Goal: Information Seeking & Learning: Compare options

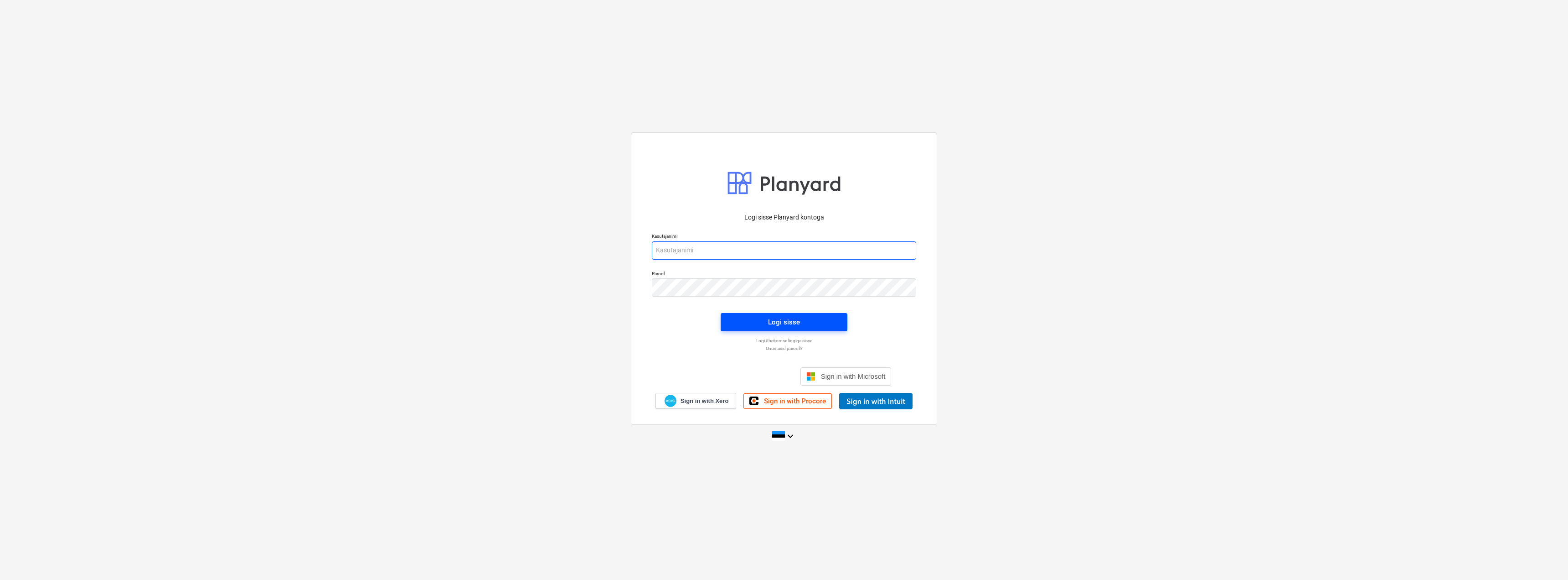
type input "[EMAIL_ADDRESS][DOMAIN_NAME]"
click at [778, 322] on div "Logi sisse" at bounding box center [784, 322] width 32 height 12
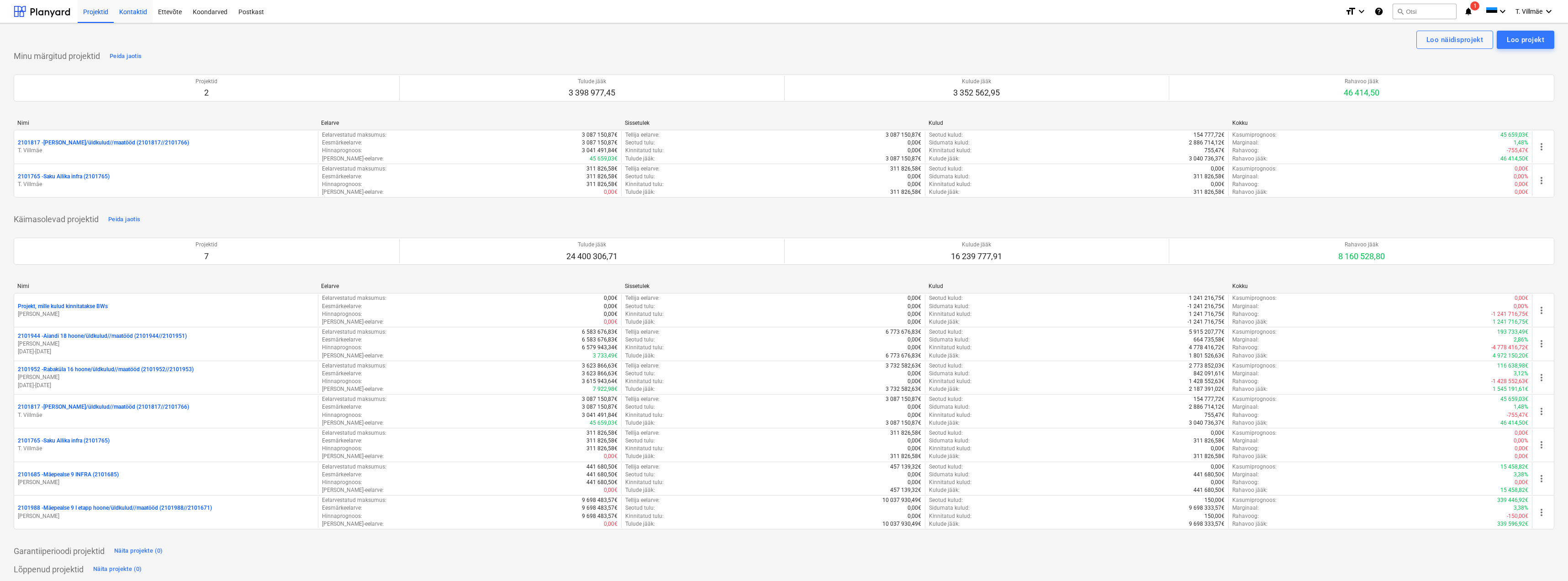
click at [134, 14] on div "Kontaktid" at bounding box center [133, 11] width 39 height 23
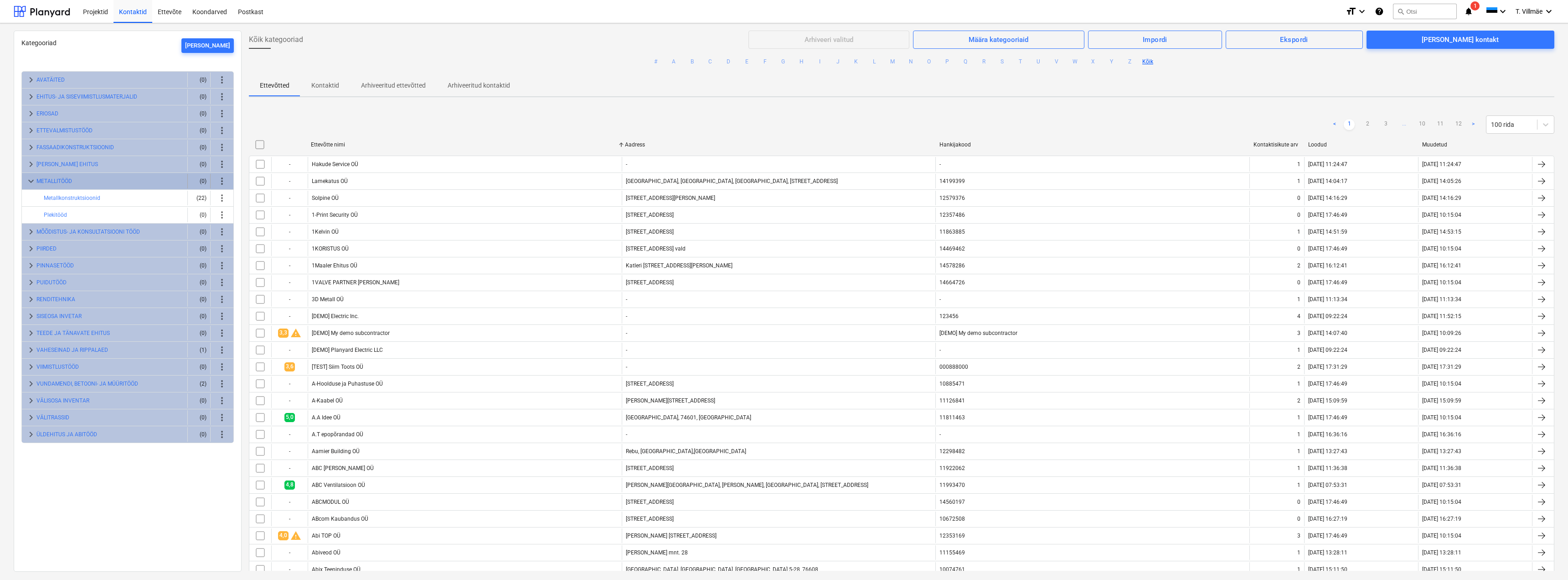
click at [32, 180] on span "keyboard_arrow_down" at bounding box center [31, 181] width 11 height 11
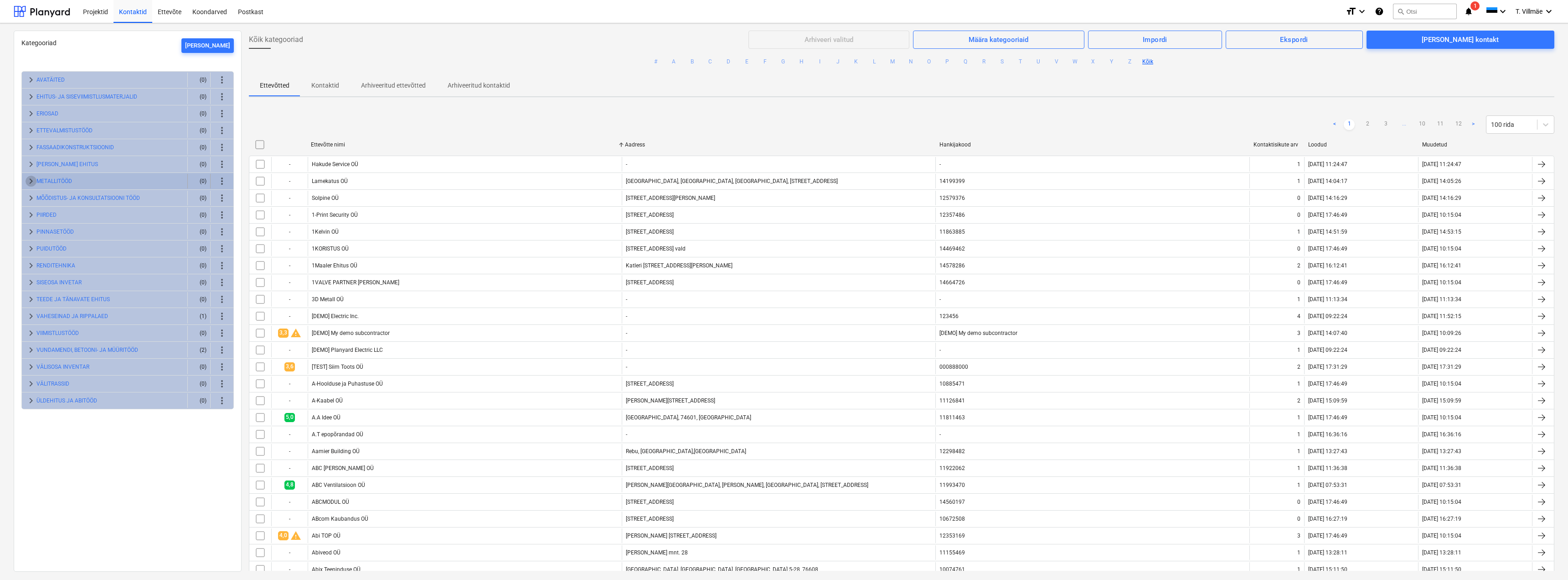
click at [32, 180] on span "keyboard_arrow_right" at bounding box center [31, 181] width 11 height 11
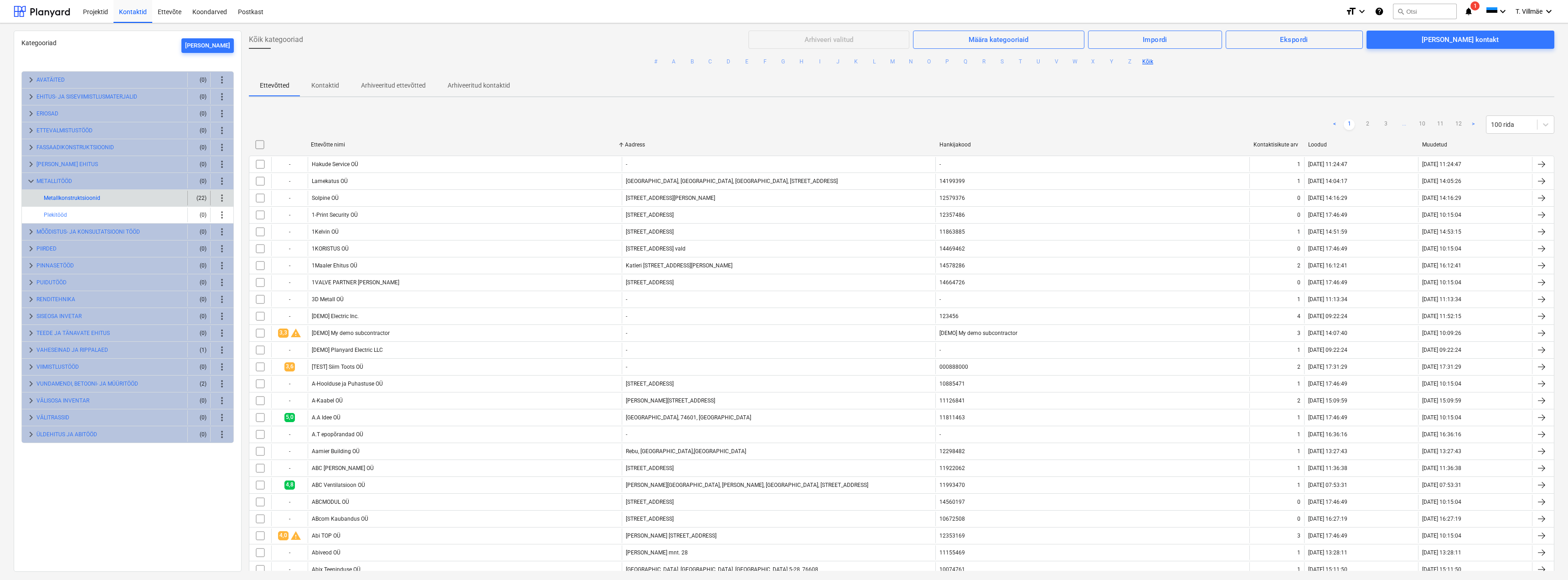
click at [63, 197] on button "Metallkonstruktsioonid" at bounding box center [72, 198] width 57 height 11
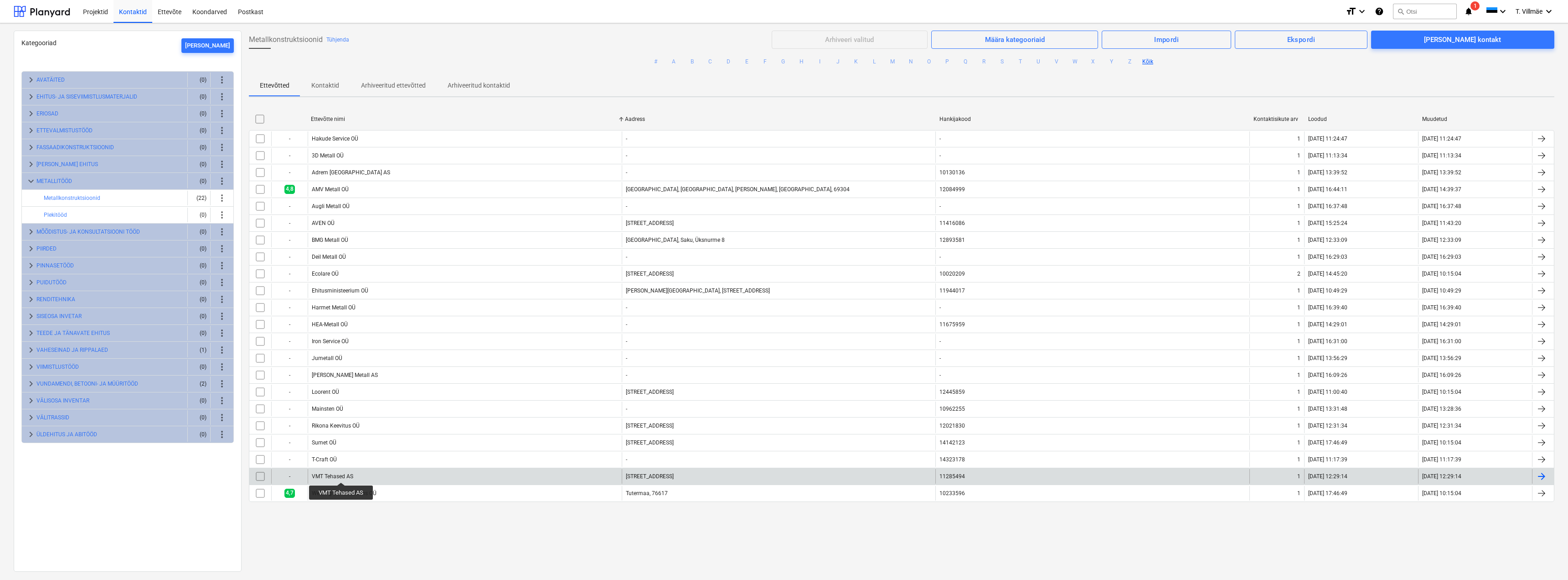
click at [341, 474] on div "VMT Tehased AS" at bounding box center [332, 476] width 41 height 7
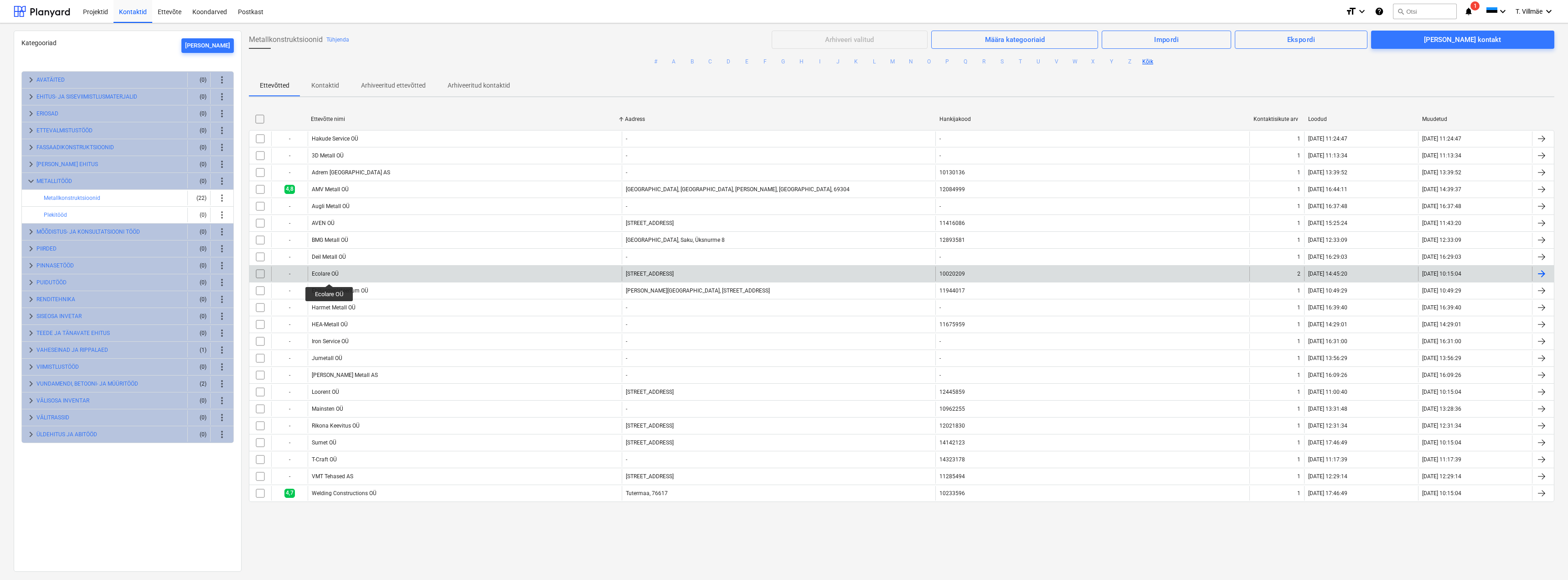
click at [329, 276] on div "Ecolare OÜ" at bounding box center [325, 274] width 27 height 7
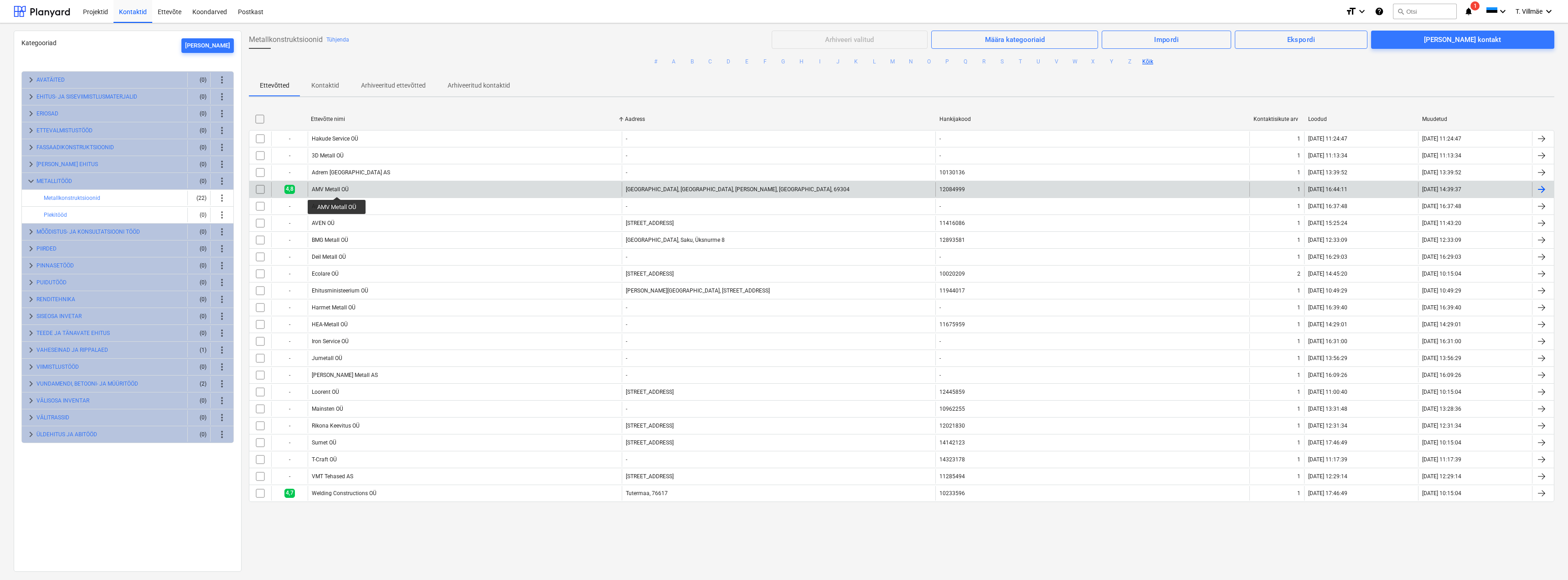
click at [337, 188] on div "AMV Metall OÜ" at bounding box center [330, 189] width 37 height 7
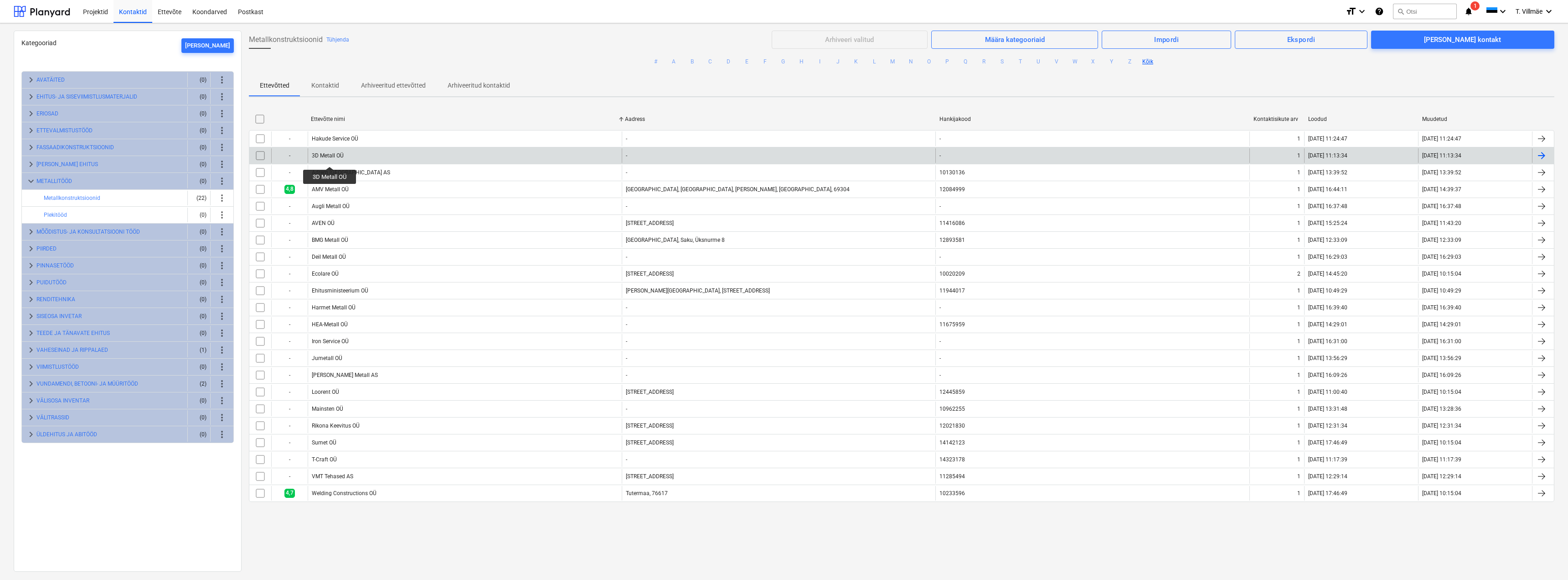
click at [331, 157] on div "3D Metall OÜ" at bounding box center [327, 156] width 32 height 7
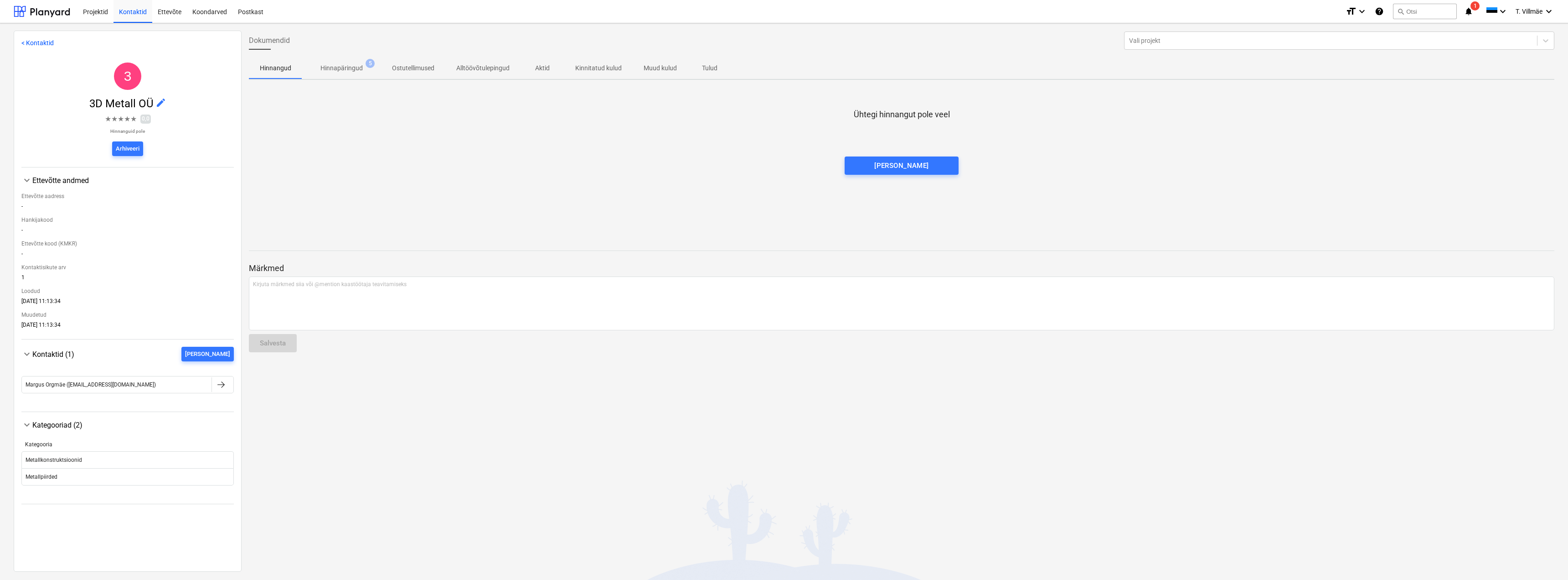
click at [336, 66] on p "Hinnapäringud" at bounding box center [342, 68] width 43 height 10
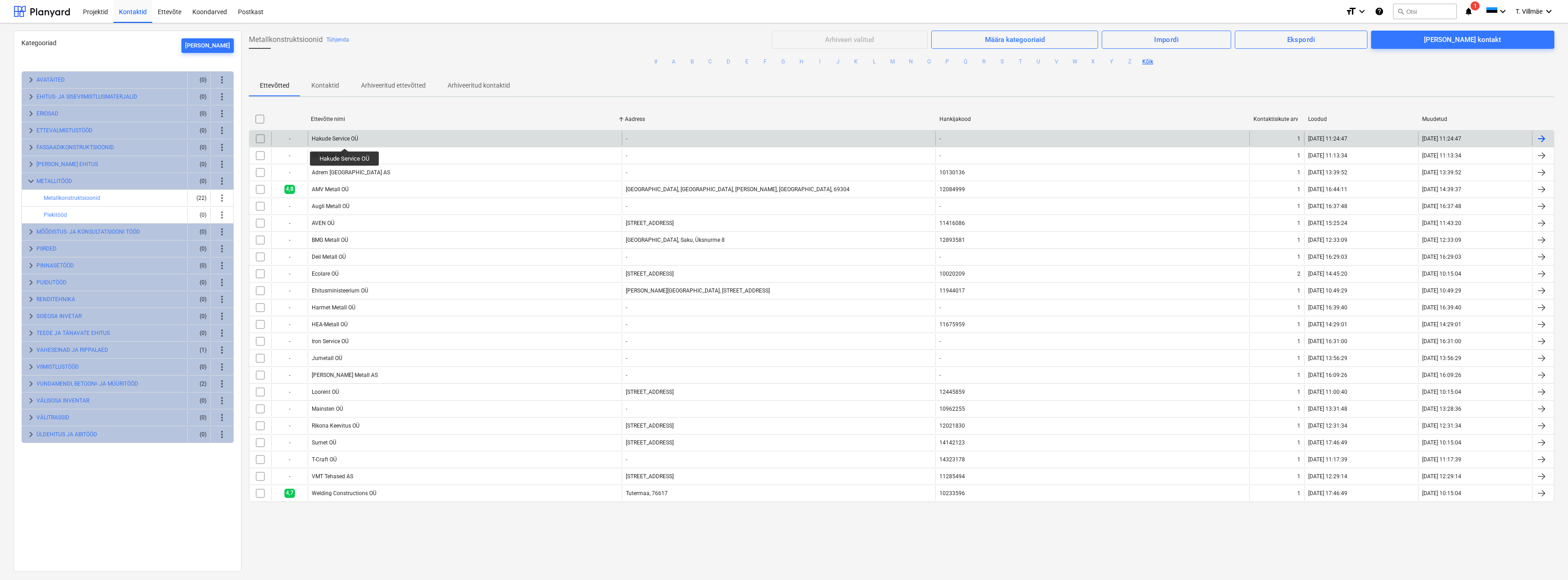
click at [346, 139] on div "Hakude Service OÜ" at bounding box center [334, 139] width 47 height 7
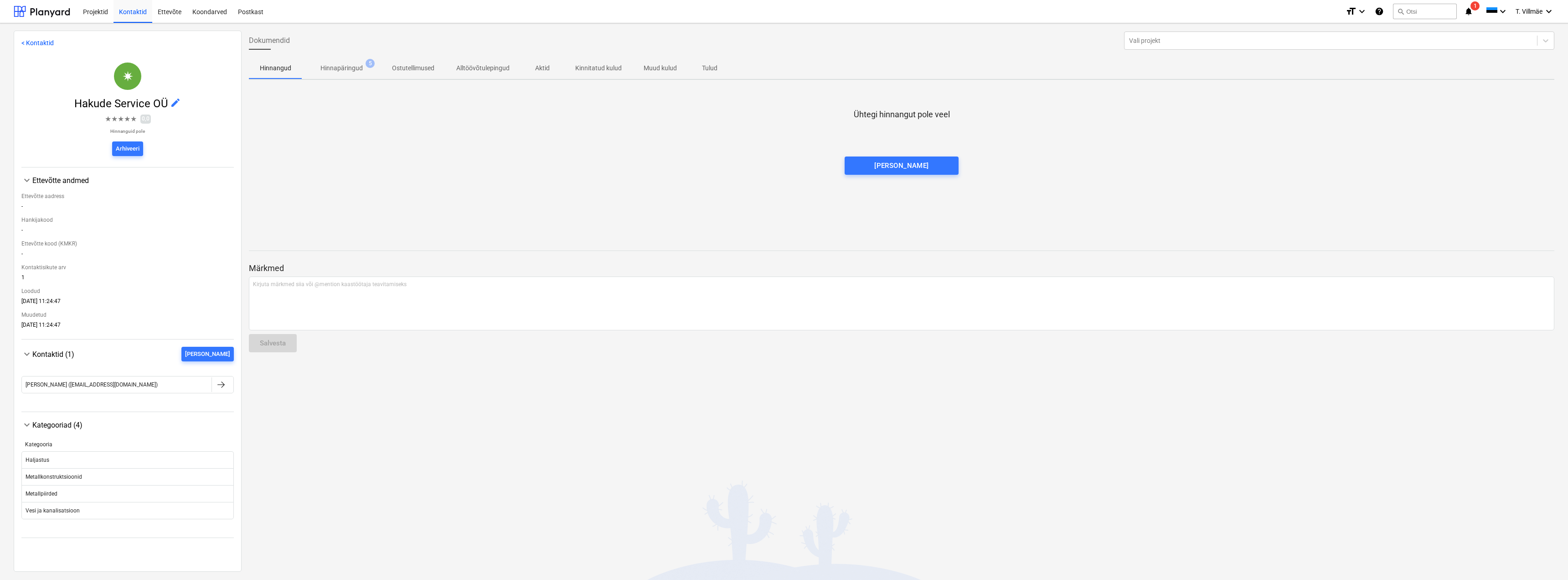
click at [349, 74] on span "Hinnapäringud 5" at bounding box center [342, 68] width 79 height 16
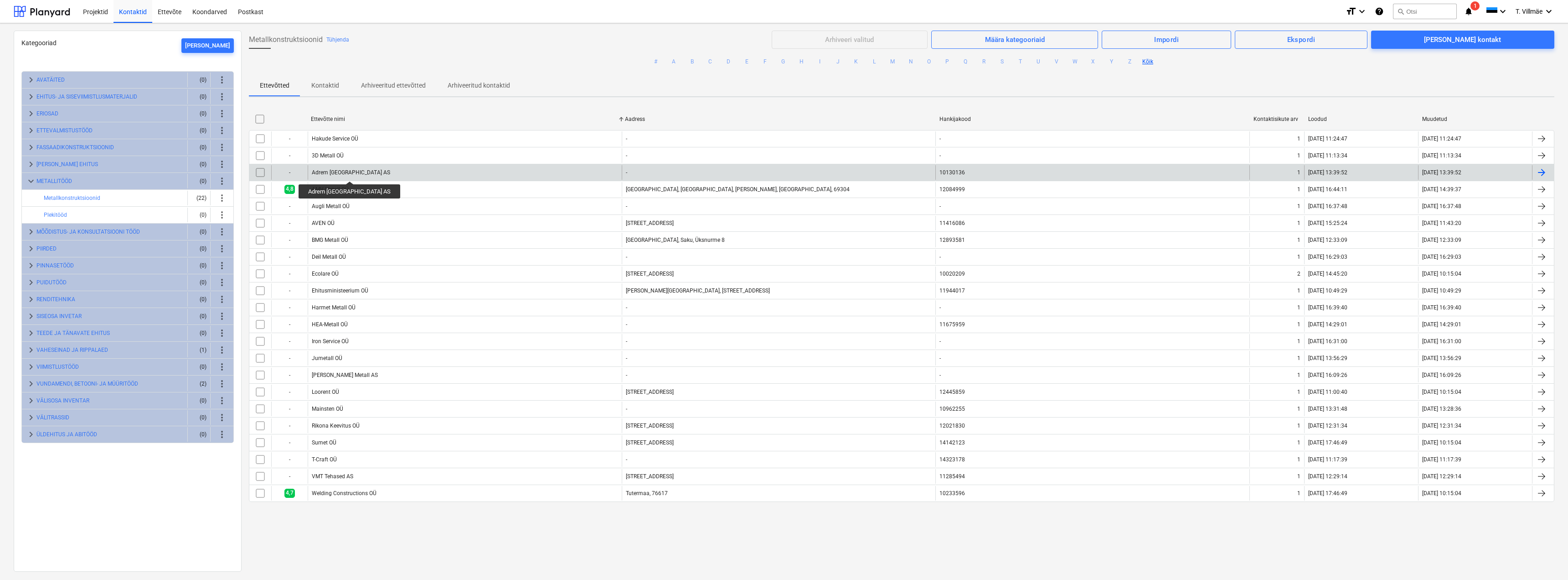
click at [330, 173] on div "Adrem Pärnu AS" at bounding box center [350, 172] width 78 height 7
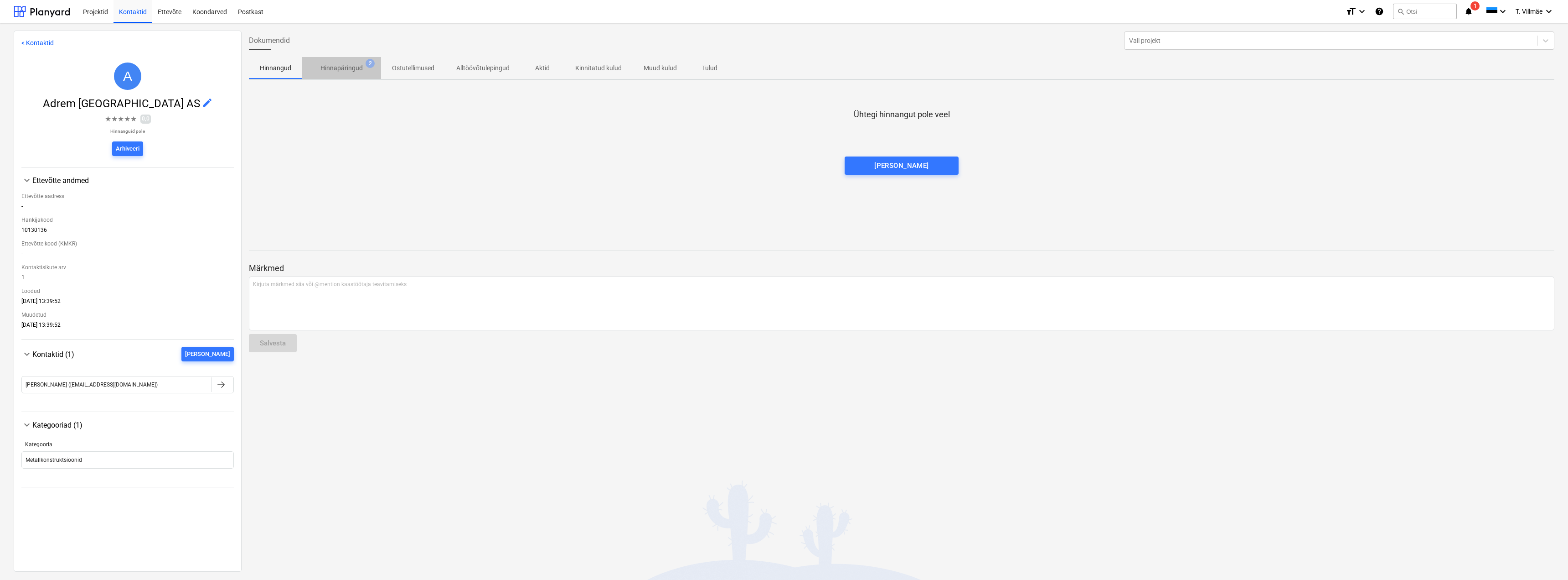
click at [345, 62] on span "Hinnapäringud 2" at bounding box center [342, 68] width 79 height 16
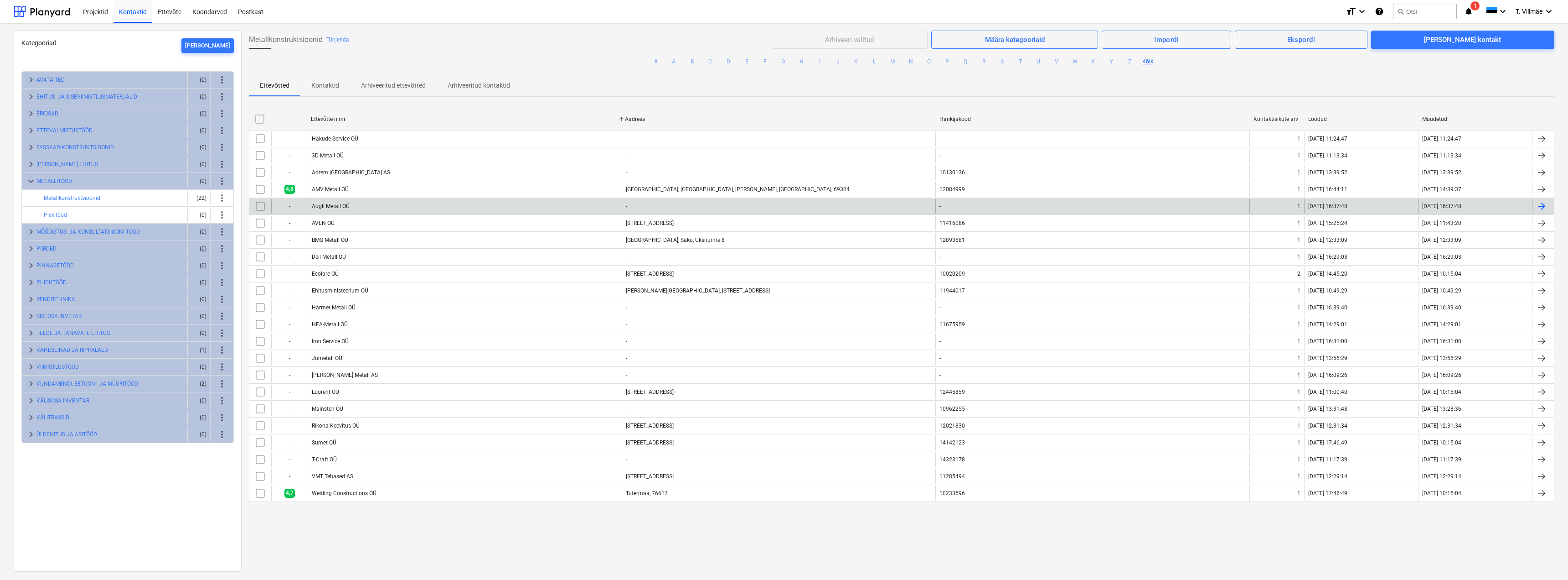
click at [329, 209] on div "Augli Metall OÜ" at bounding box center [331, 206] width 38 height 7
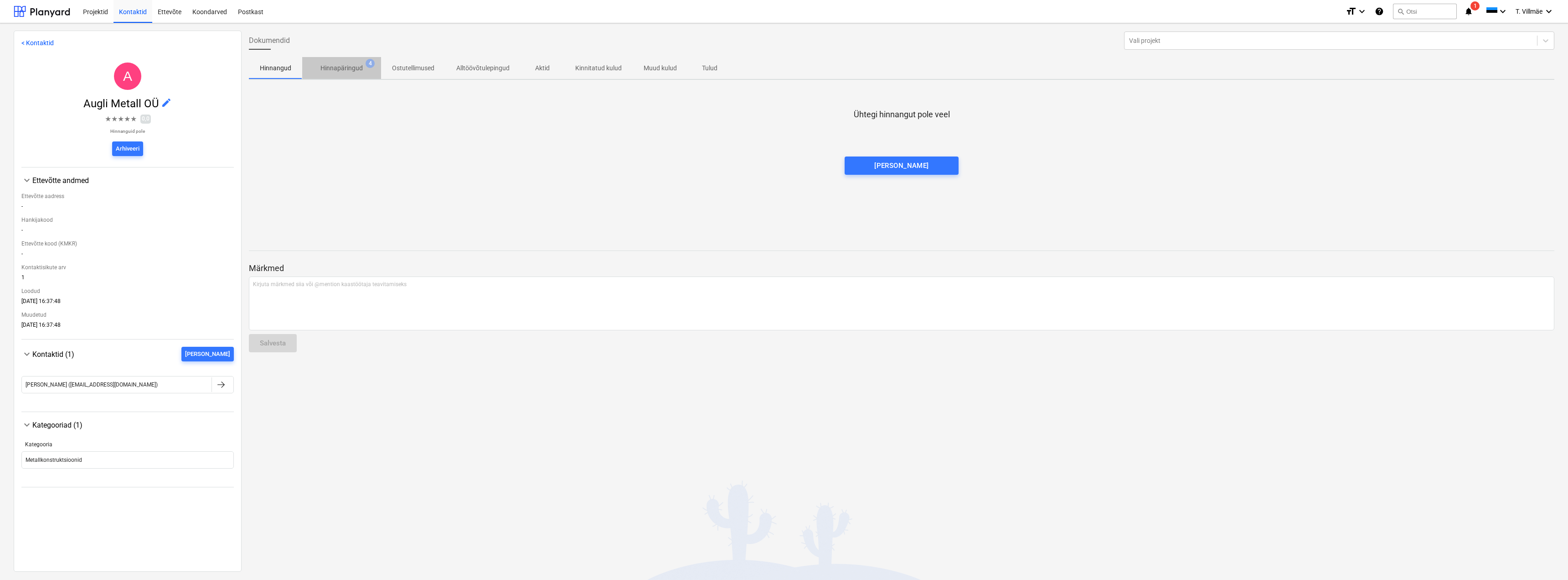
click at [344, 69] on p "Hinnapäringud" at bounding box center [342, 68] width 43 height 10
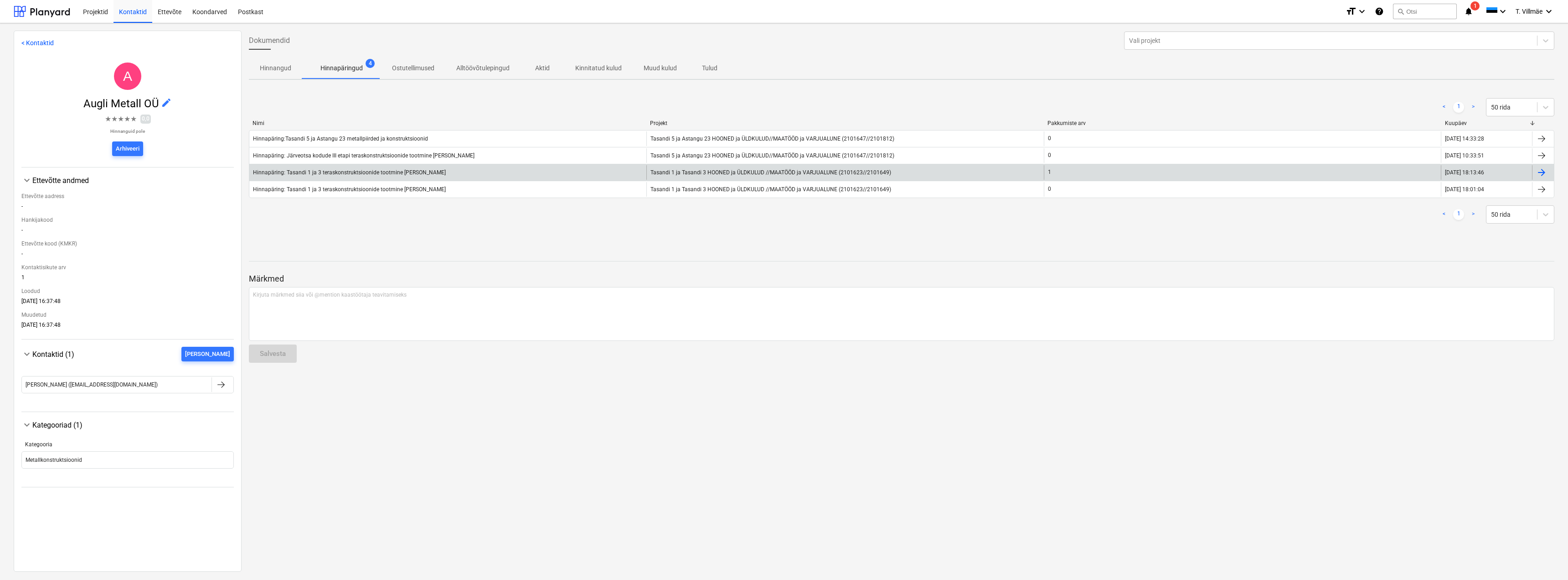
click at [343, 173] on div "Hinnapäring: Tasandi 1 ja 3 teraskonstruktsioonide tootmine ja tarne" at bounding box center [349, 172] width 193 height 7
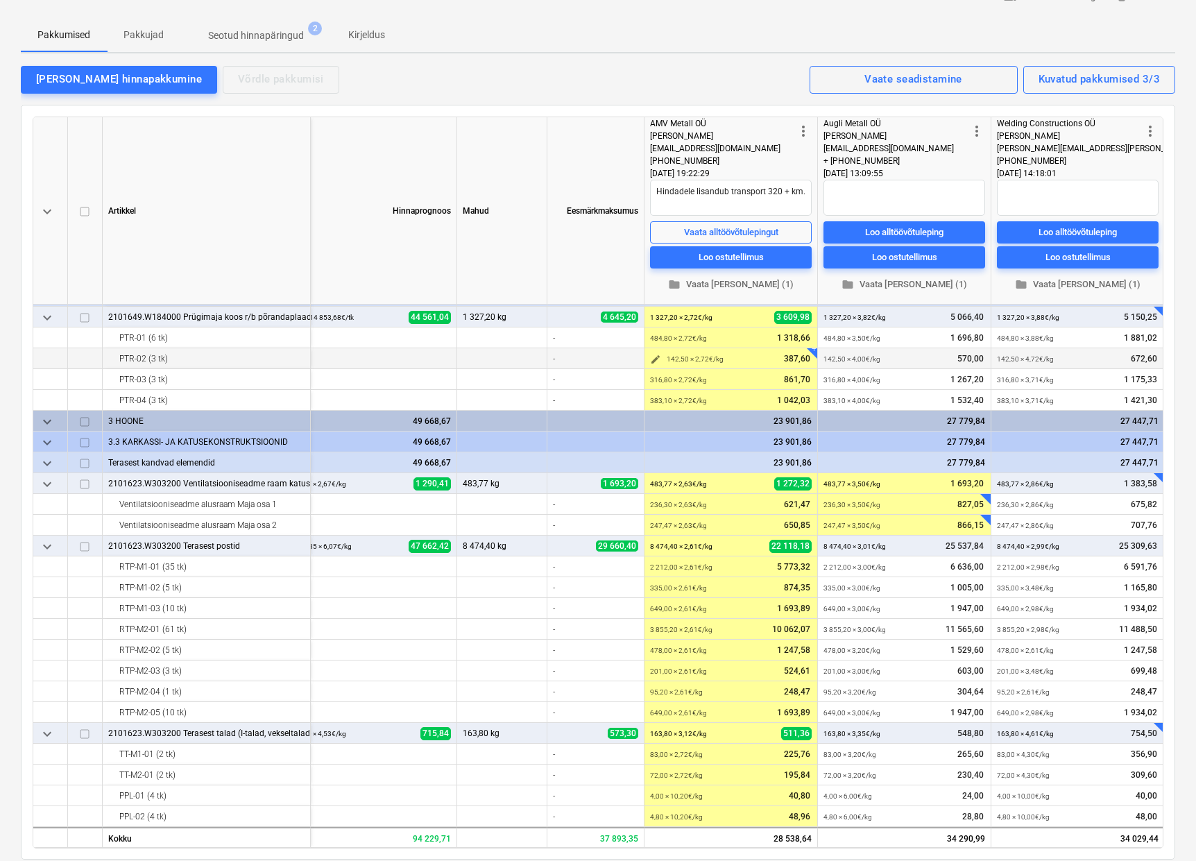
scroll to position [273, 207]
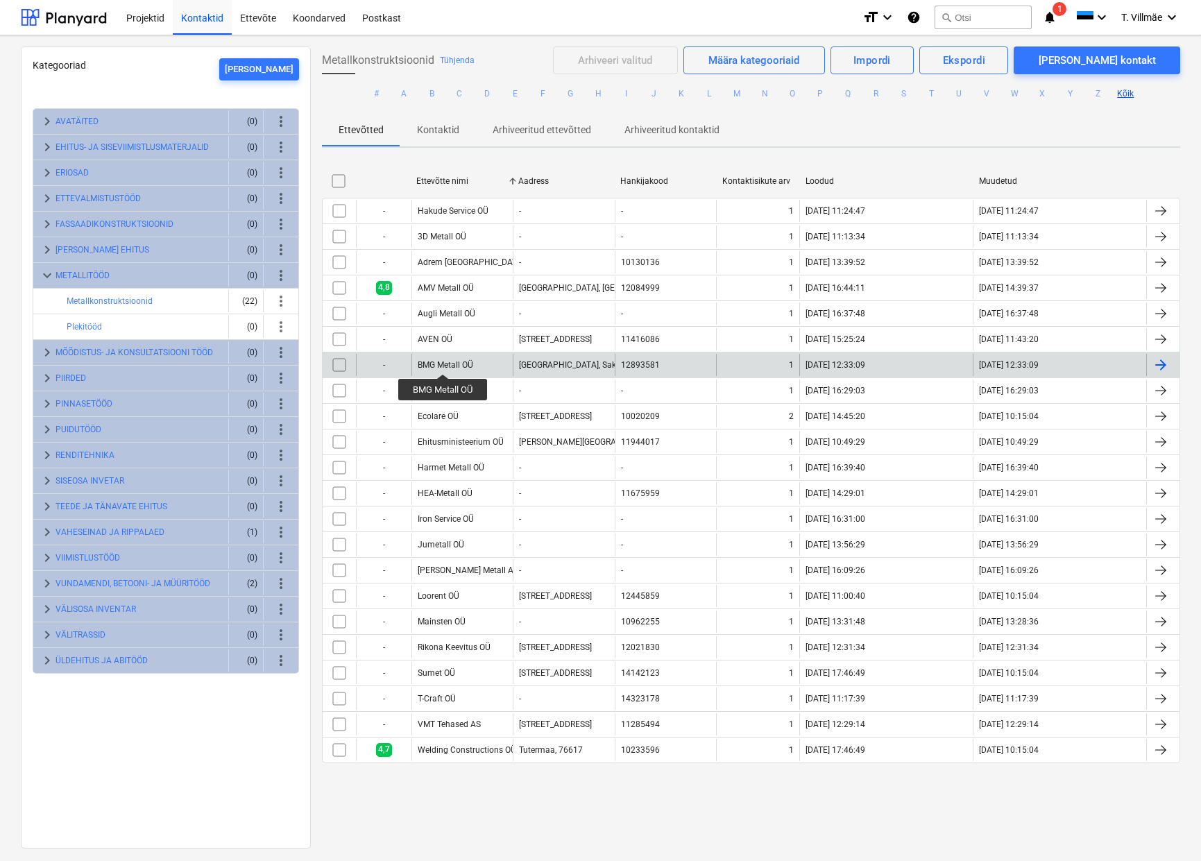
click at [443, 362] on div "BMG Metall OÜ" at bounding box center [445, 365] width 55 height 10
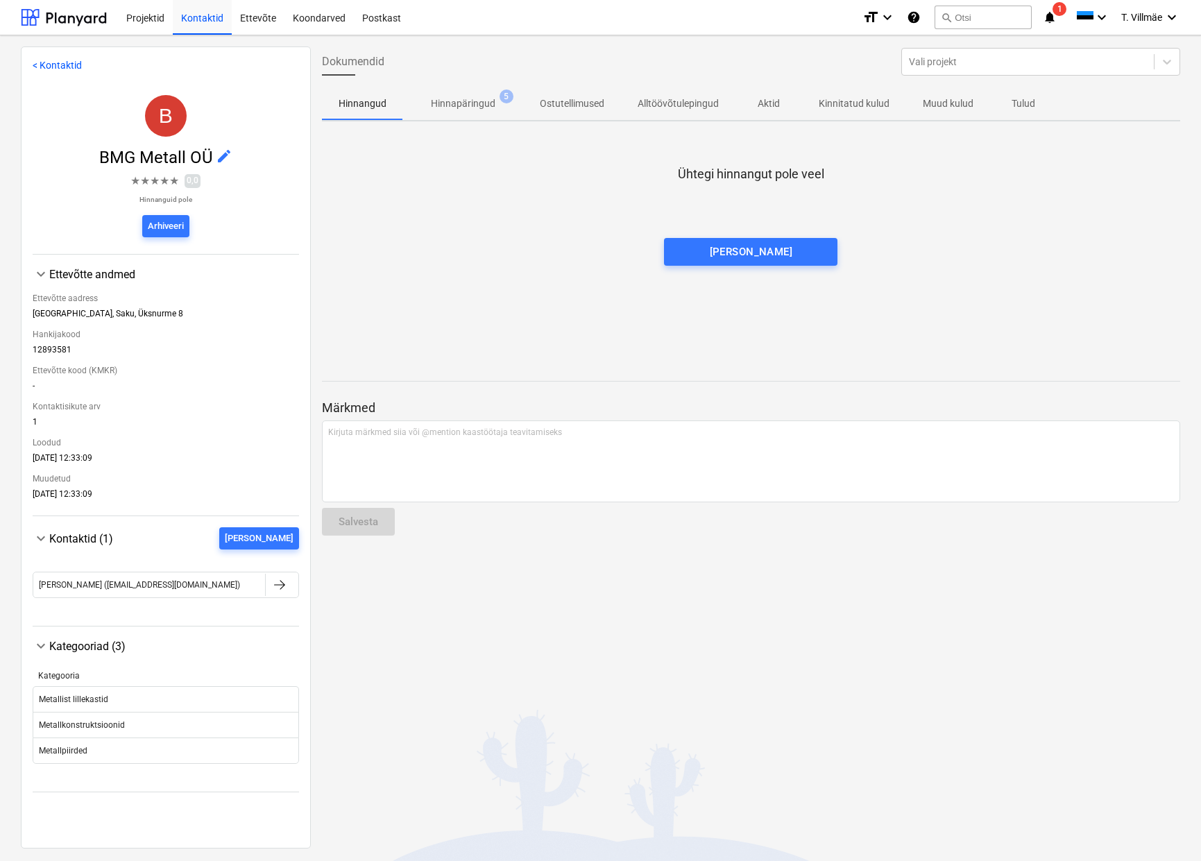
click at [463, 104] on p "Hinnapäringud" at bounding box center [463, 103] width 65 height 15
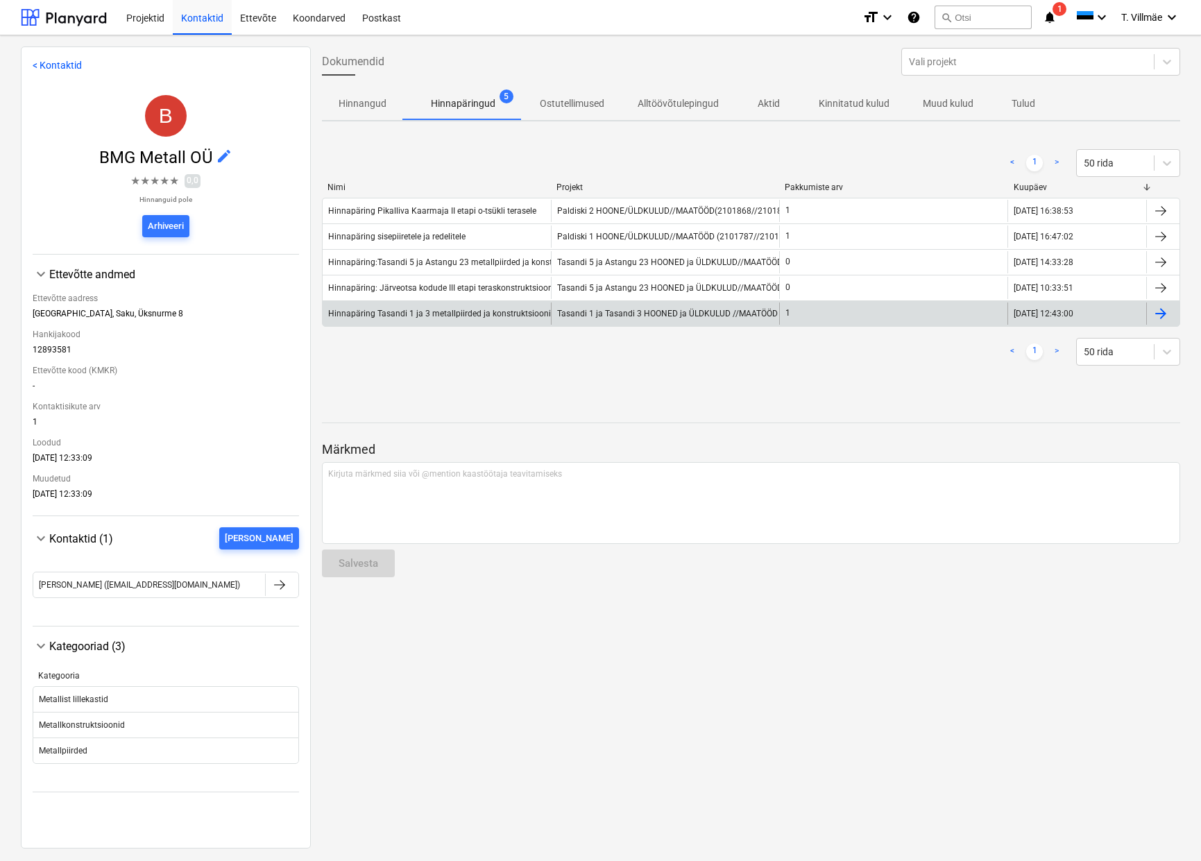
click at [450, 316] on div "Hinnapäring Tasandi 1 ja 3 metallpiirded ja konstruktsioonid" at bounding box center [441, 314] width 227 height 10
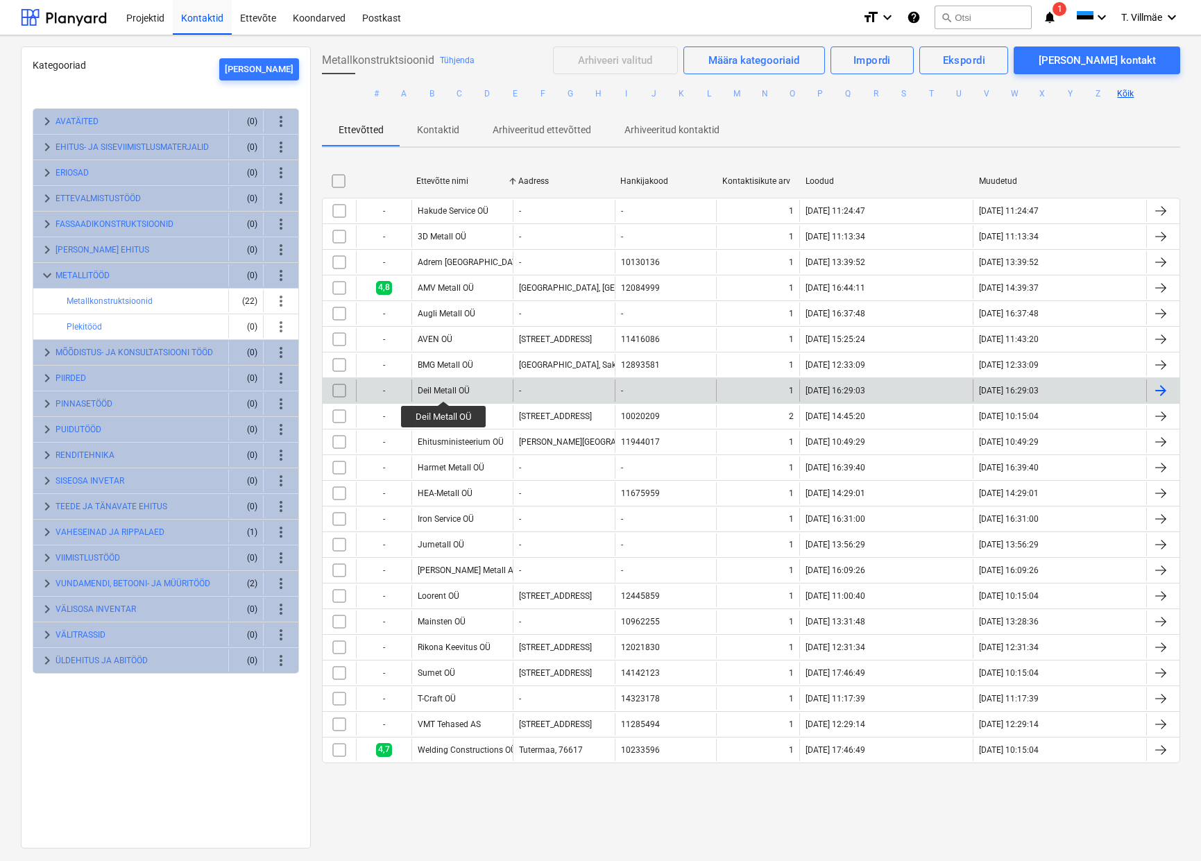
click at [444, 388] on div "Deil Metall OÜ" at bounding box center [444, 391] width 52 height 10
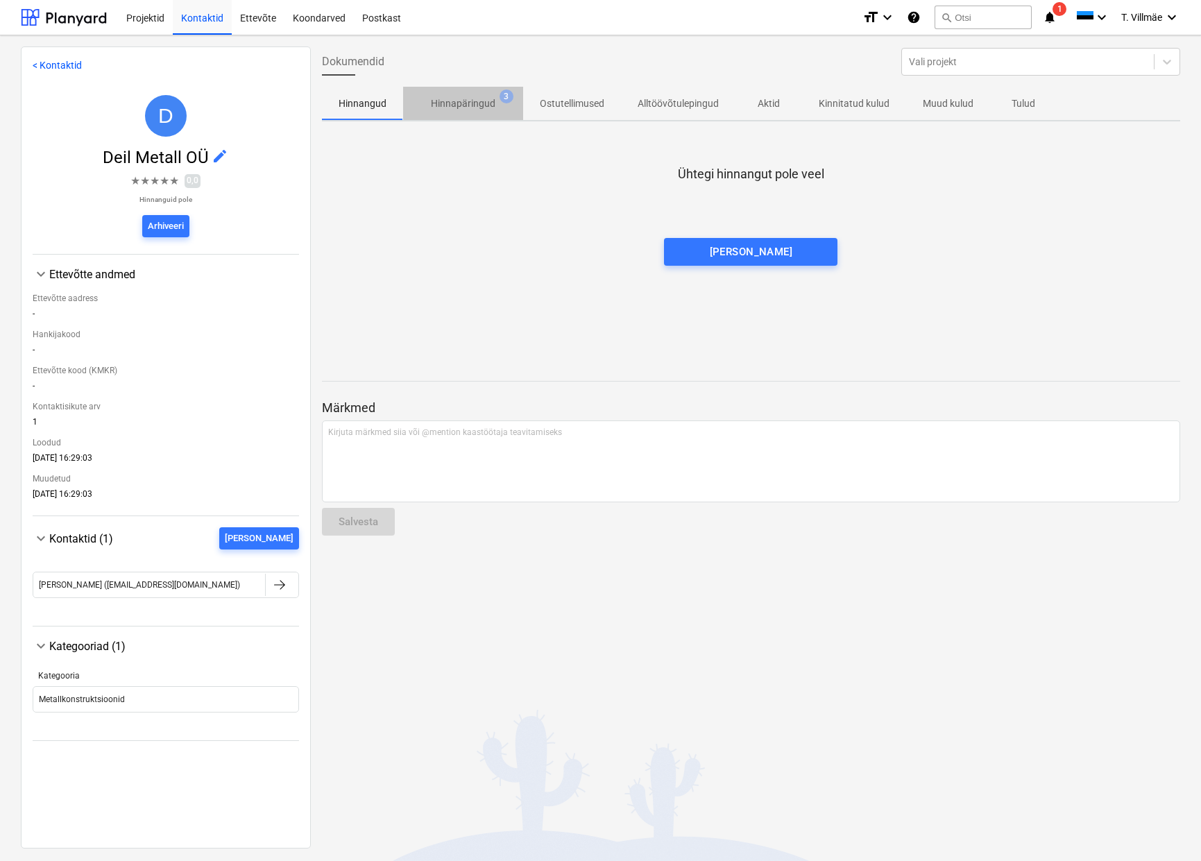
click at [463, 103] on p "Hinnapäringud" at bounding box center [463, 103] width 65 height 15
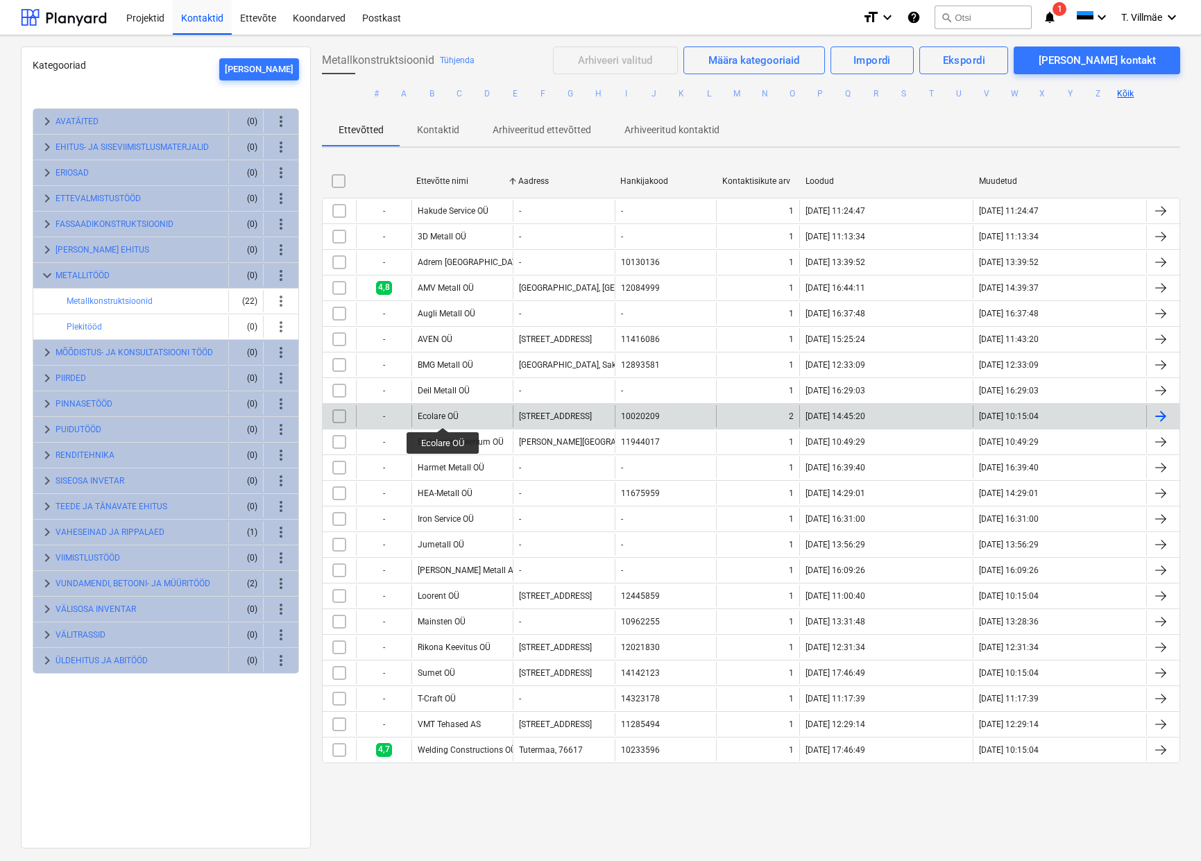
click at [443, 415] on div "Ecolare OÜ" at bounding box center [438, 416] width 41 height 10
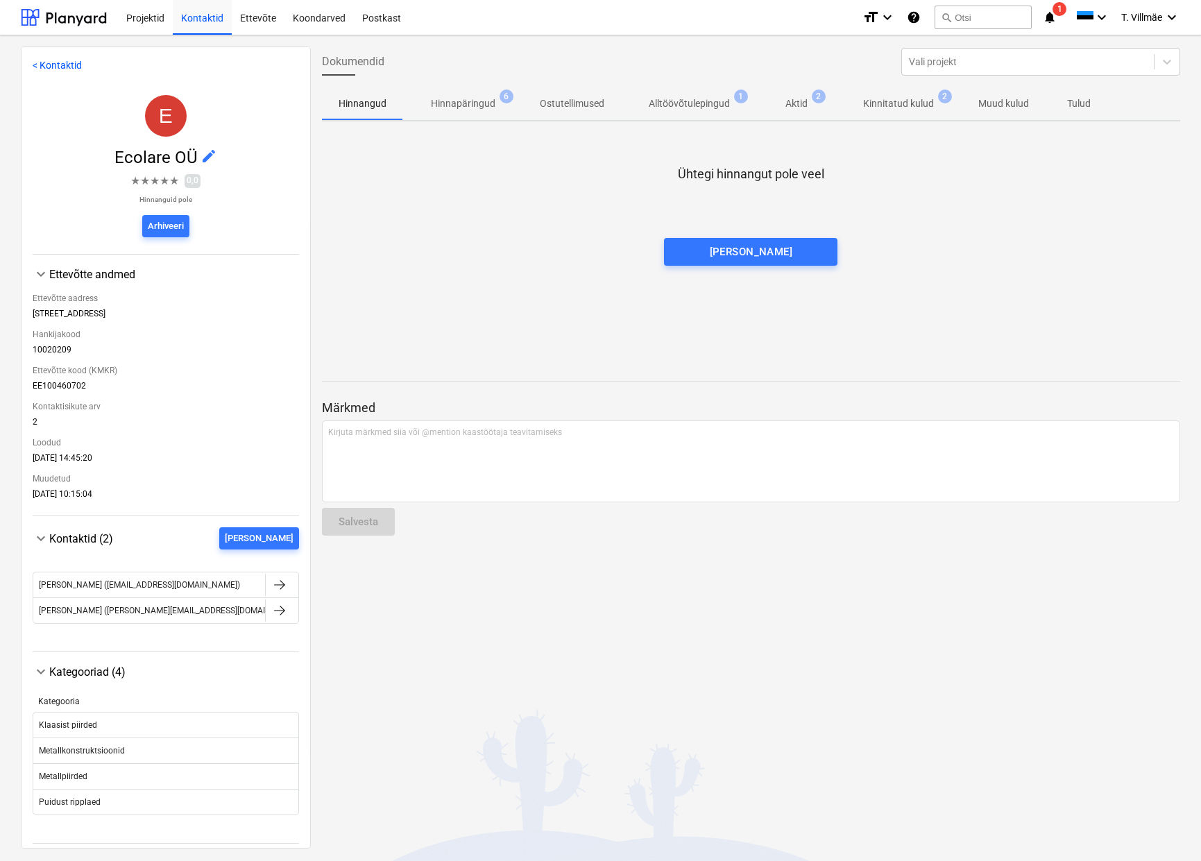
click at [479, 102] on p "Hinnapäringud" at bounding box center [463, 103] width 65 height 15
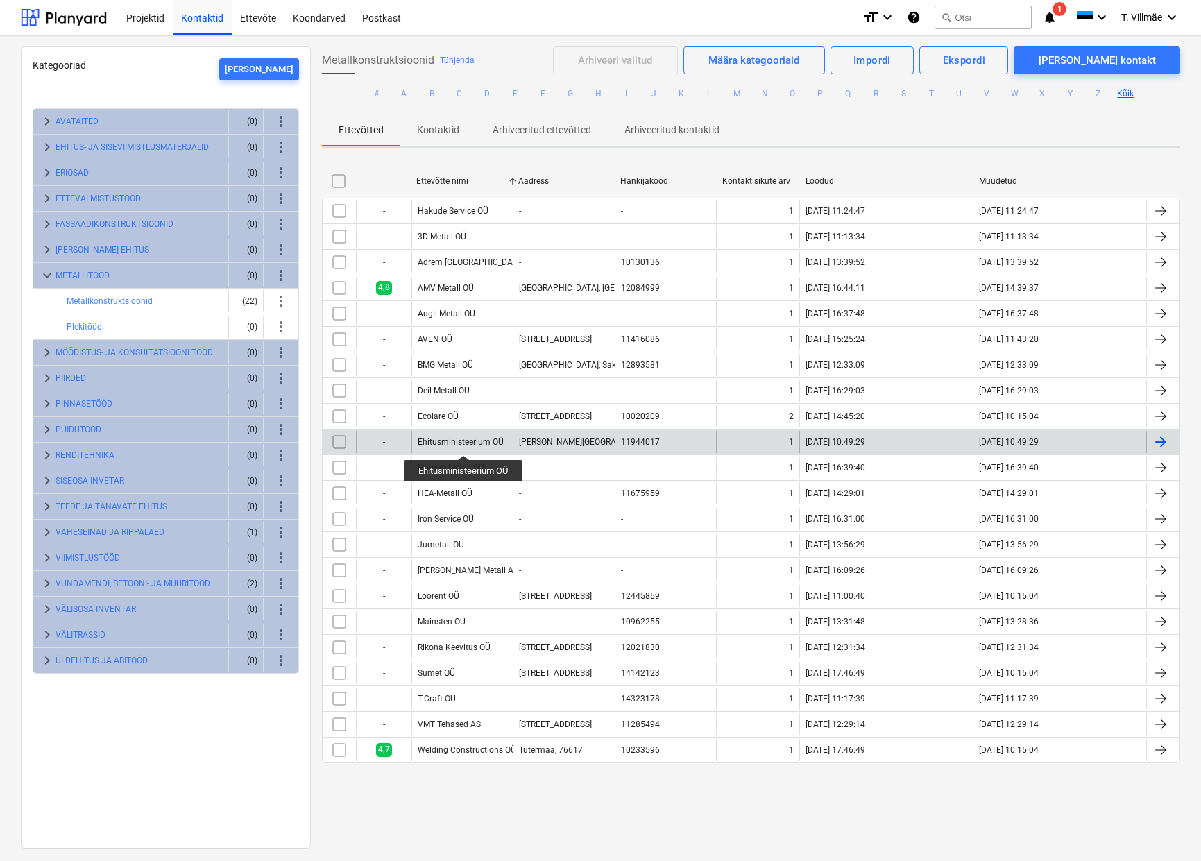
click at [463, 440] on div "Ehitusministeerium OÜ" at bounding box center [461, 442] width 86 height 10
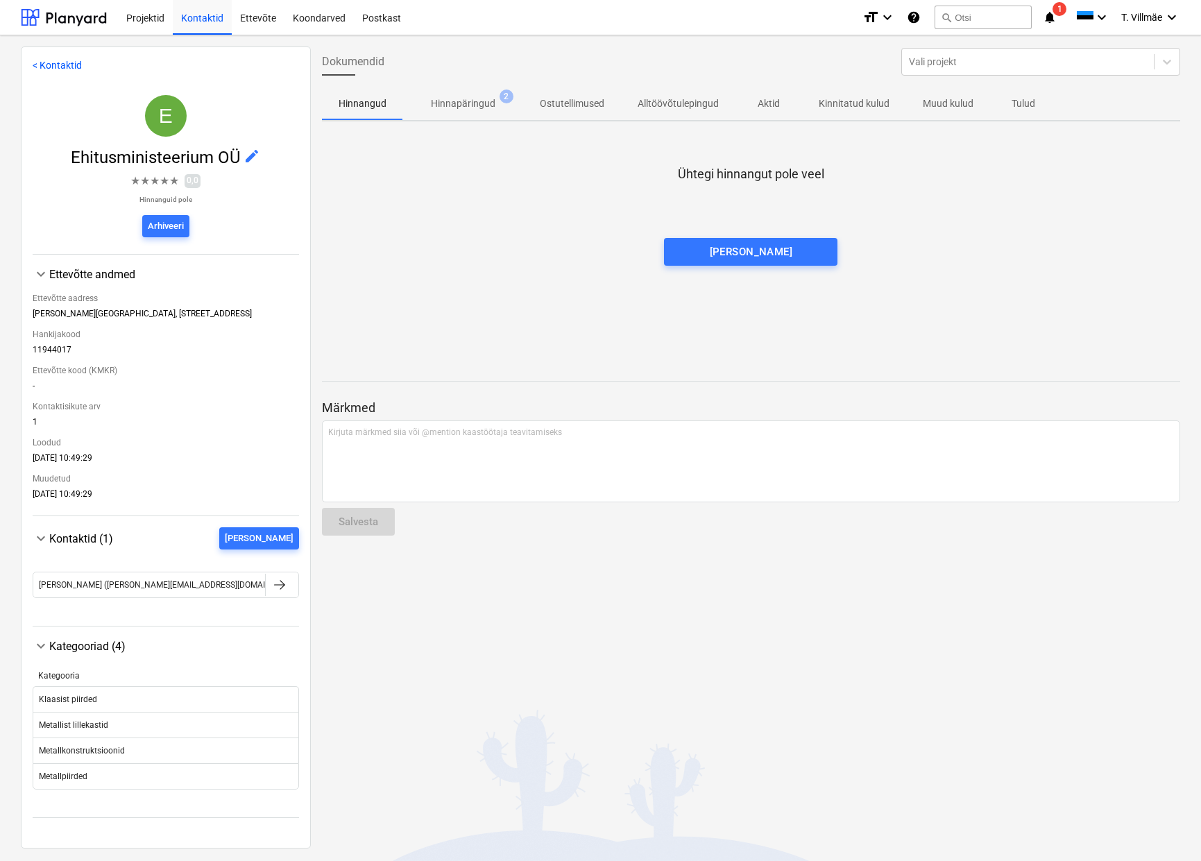
click at [447, 109] on p "Hinnapäringud" at bounding box center [463, 103] width 65 height 15
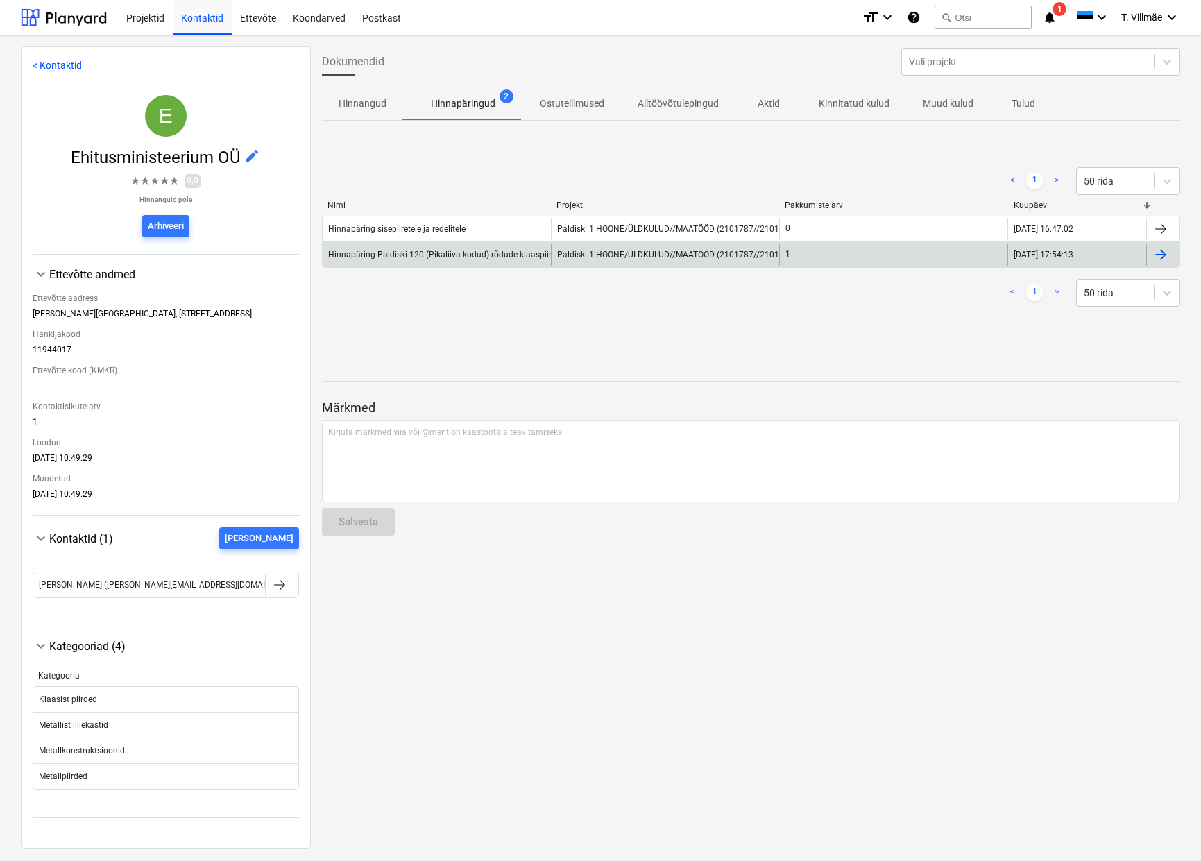
click at [402, 252] on div "Hinnapäring Paldiski 120 (Pikaliiva kodud) rõdude klaaspiirded" at bounding box center [446, 255] width 237 height 10
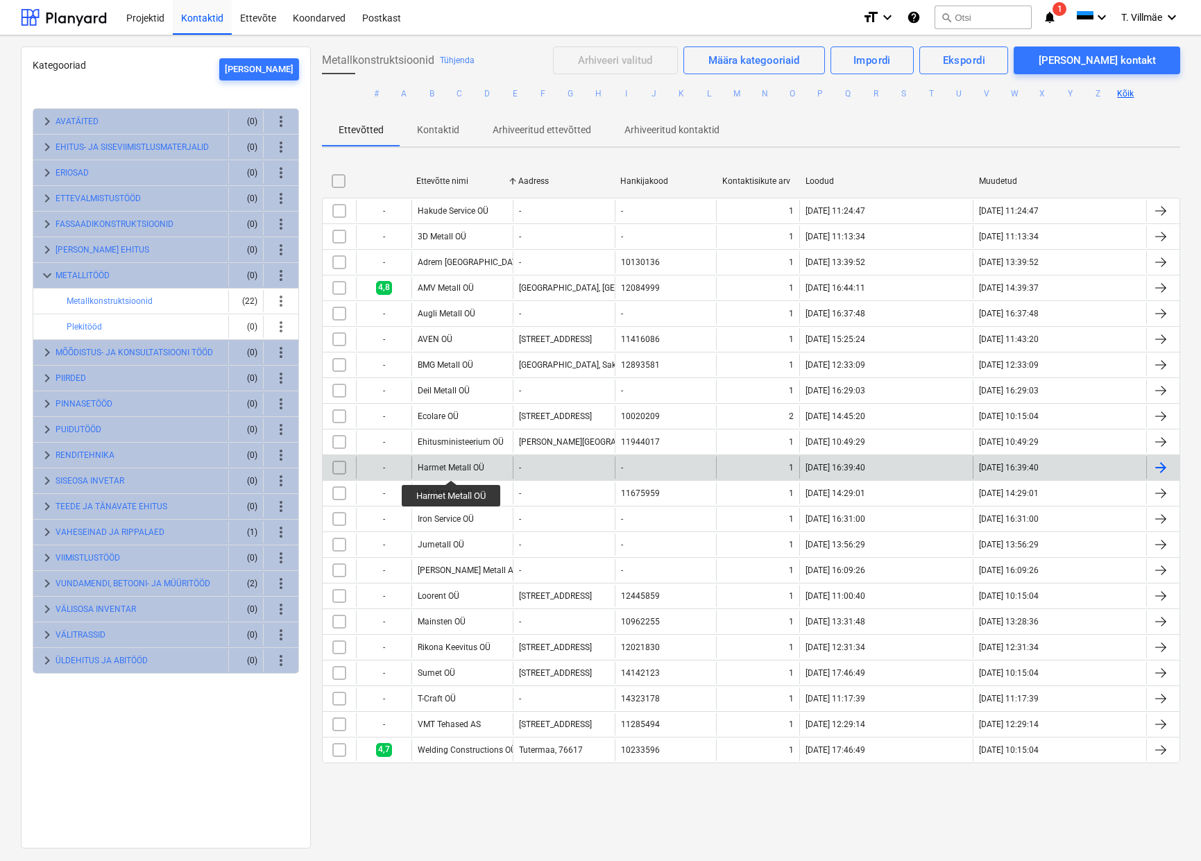
click at [452, 467] on div "Harmet Metall OÜ" at bounding box center [451, 468] width 67 height 10
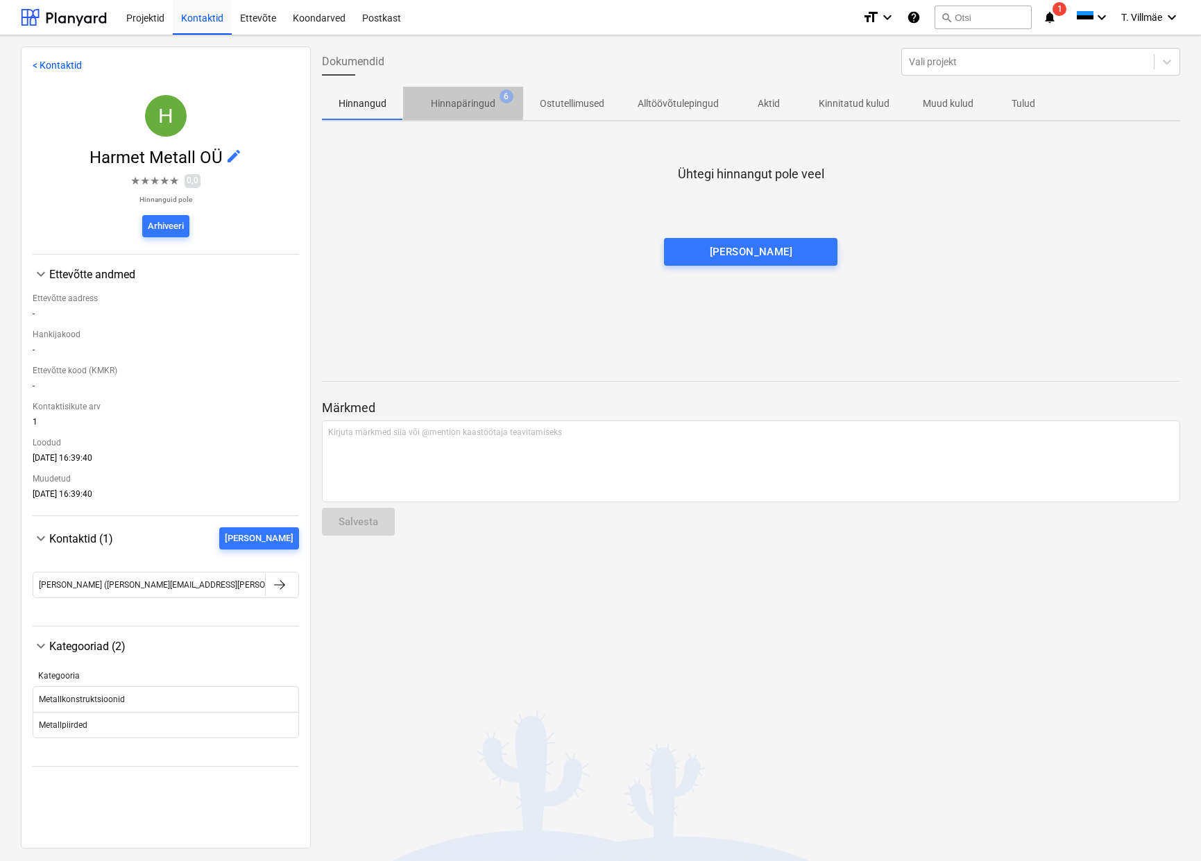
click at [443, 100] on p "Hinnapäringud" at bounding box center [463, 103] width 65 height 15
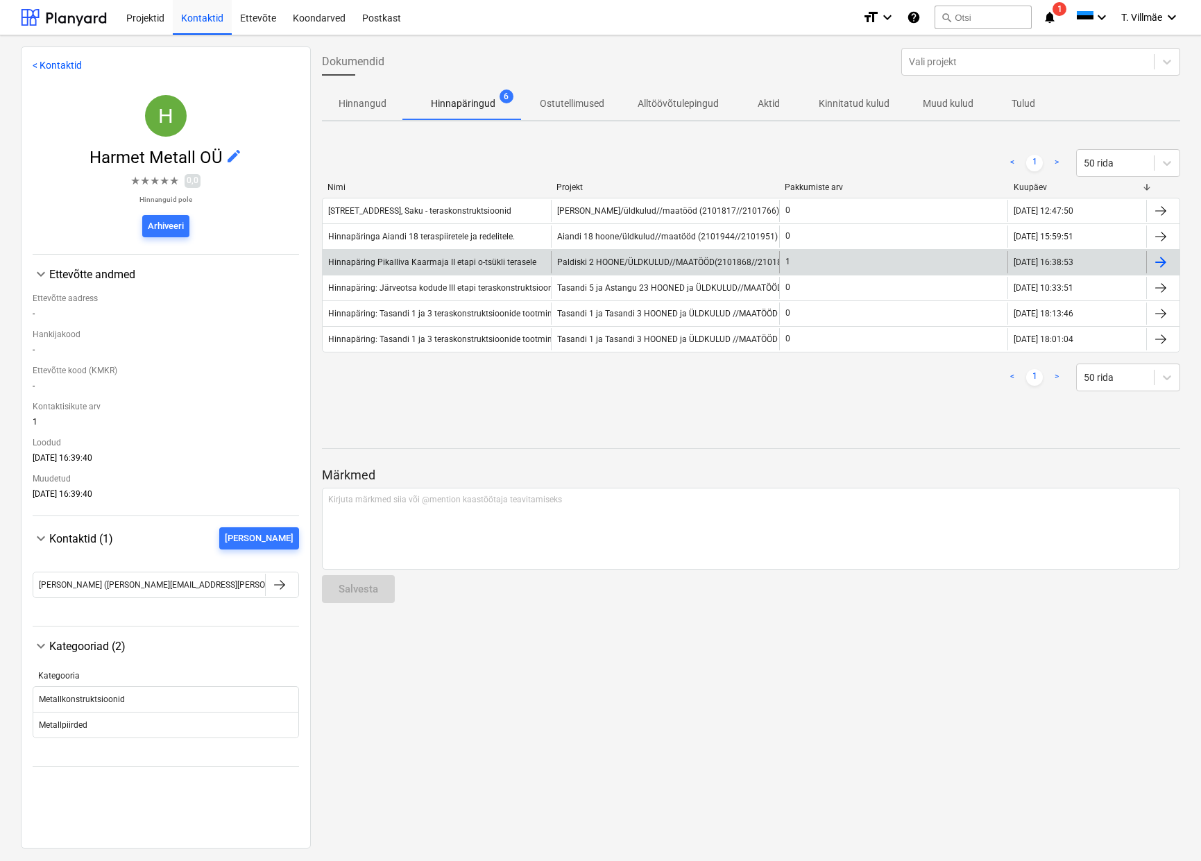
click at [424, 257] on div "Hinnapäring Pikalliva Kaarmaja II etapi o-tsükli terasele" at bounding box center [432, 262] width 208 height 10
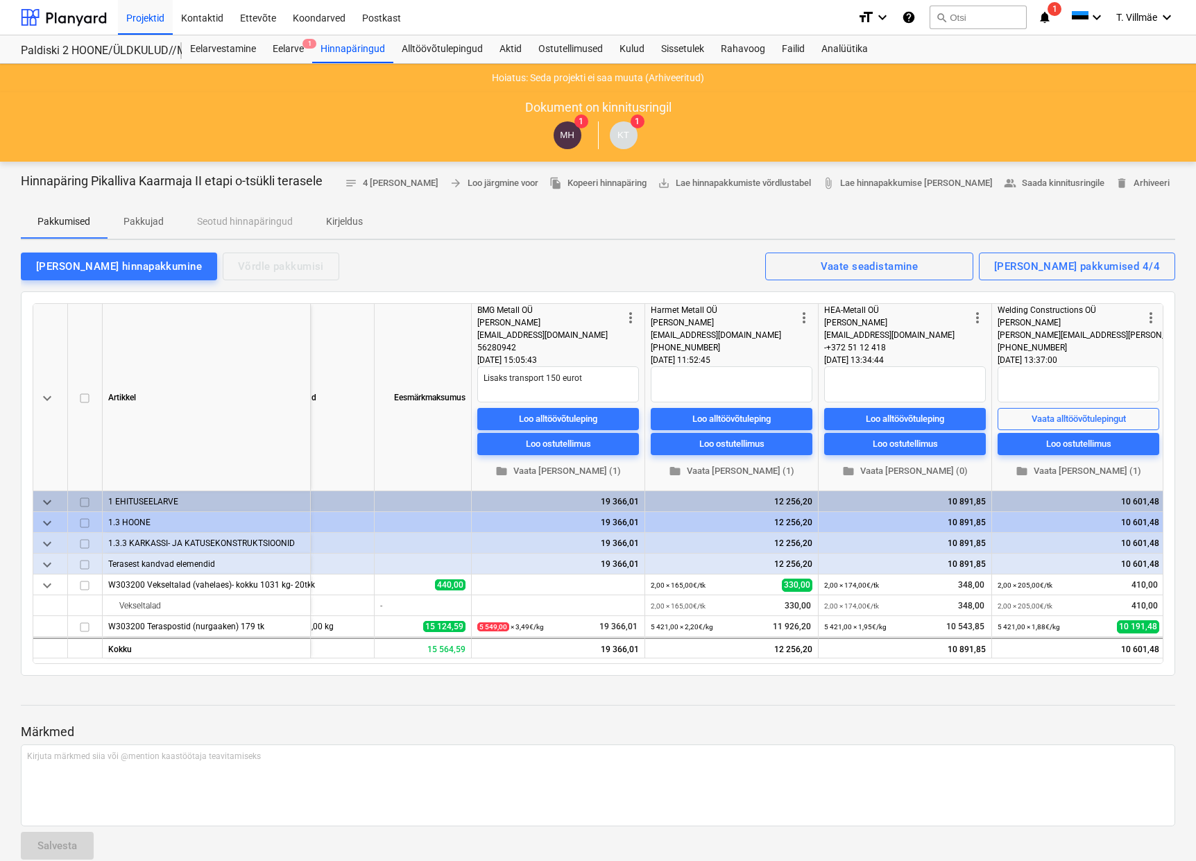
scroll to position [0, 203]
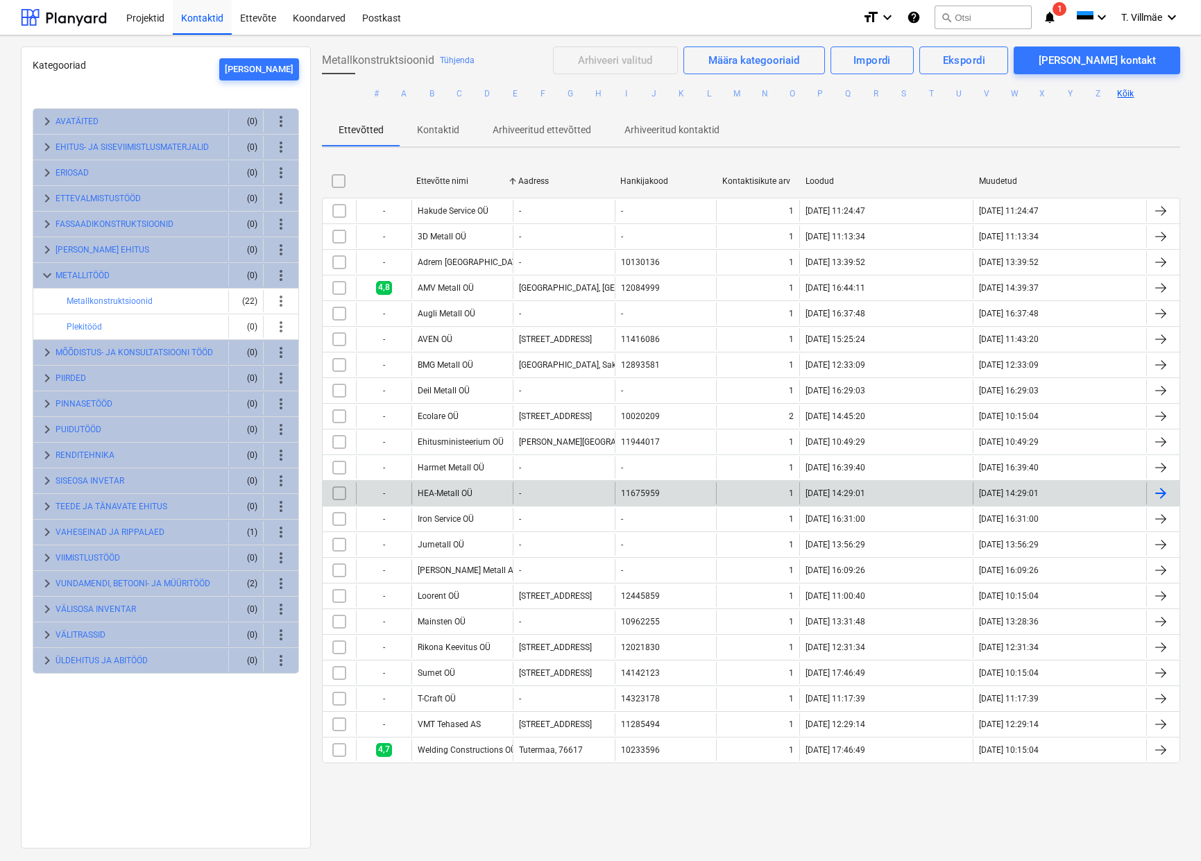
click at [446, 490] on div "HEA-Metall OÜ" at bounding box center [445, 493] width 55 height 10
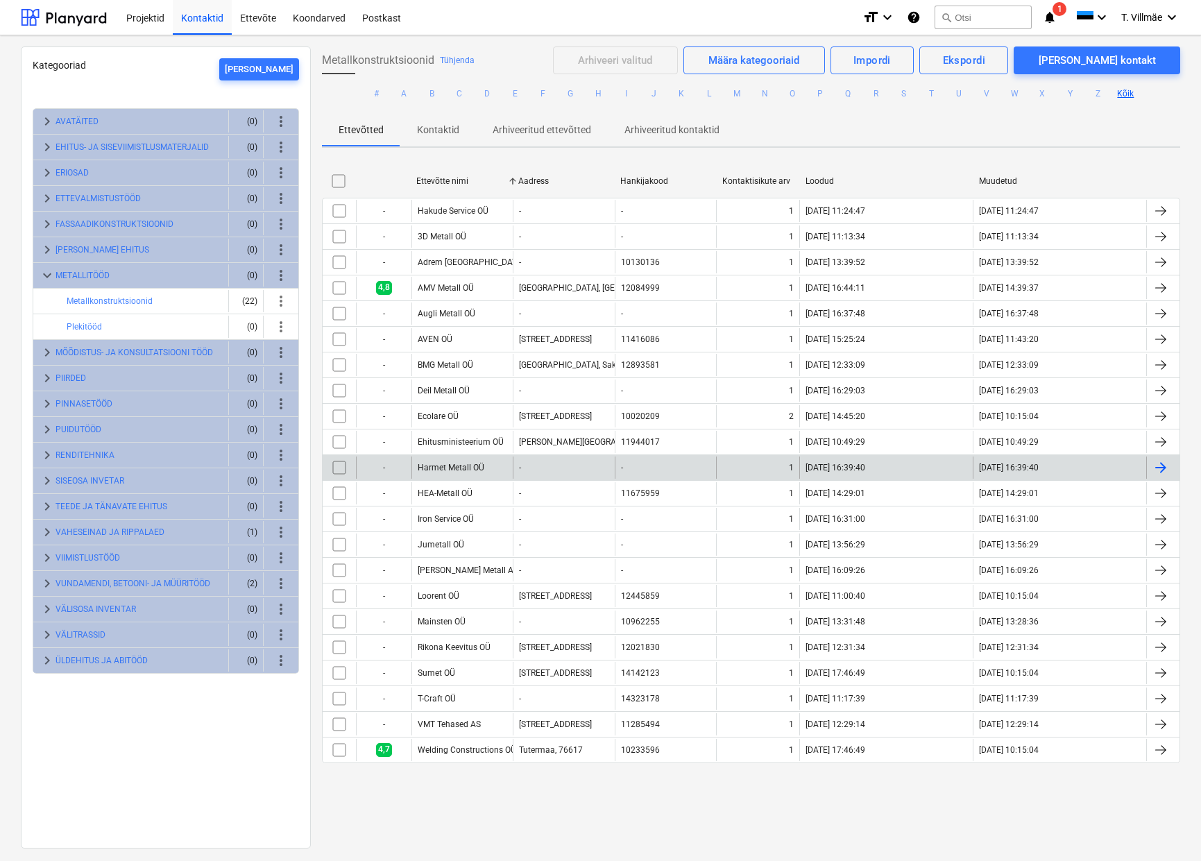
click at [449, 470] on div "Harmet Metall OÜ" at bounding box center [451, 468] width 67 height 10
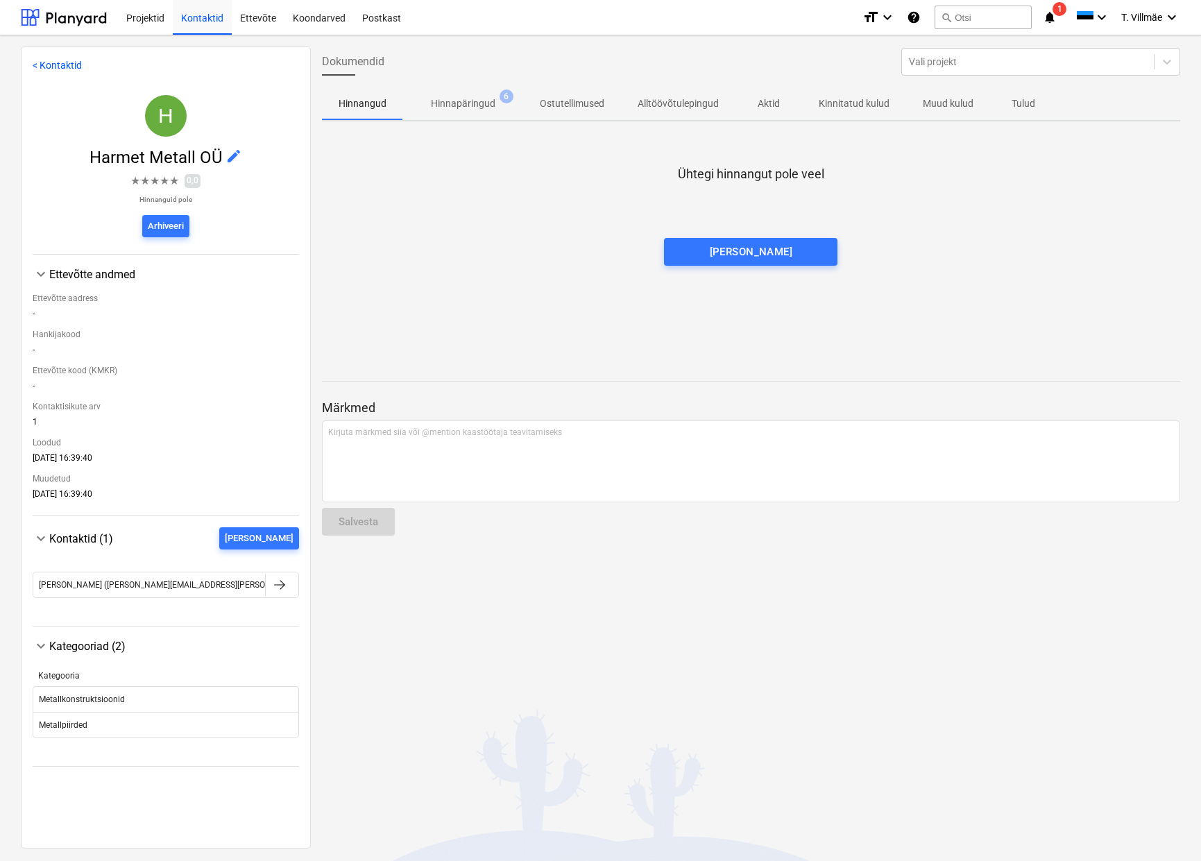
click at [468, 110] on p "Hinnapäringud" at bounding box center [463, 103] width 65 height 15
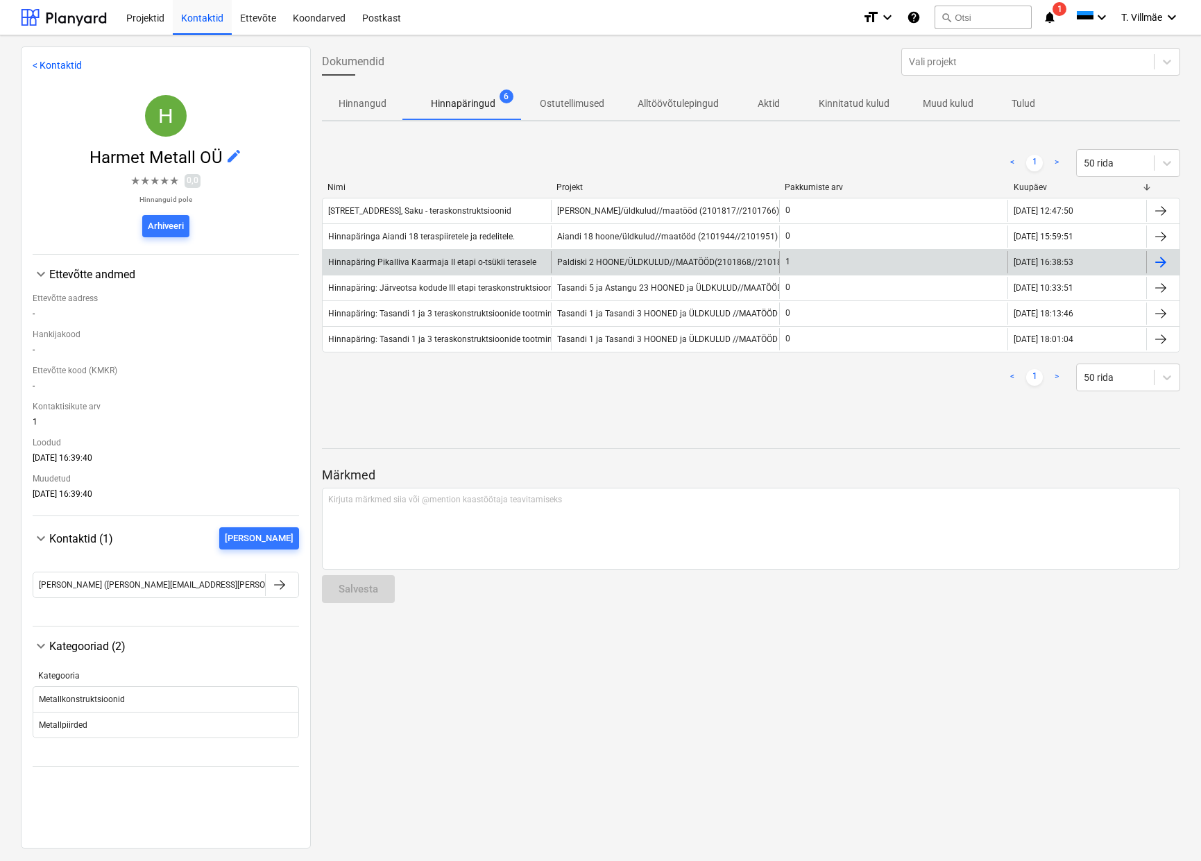
click at [483, 264] on div "Hinnapäring Pikalliva Kaarmaja II etapi o-tsükli terasele" at bounding box center [432, 262] width 208 height 10
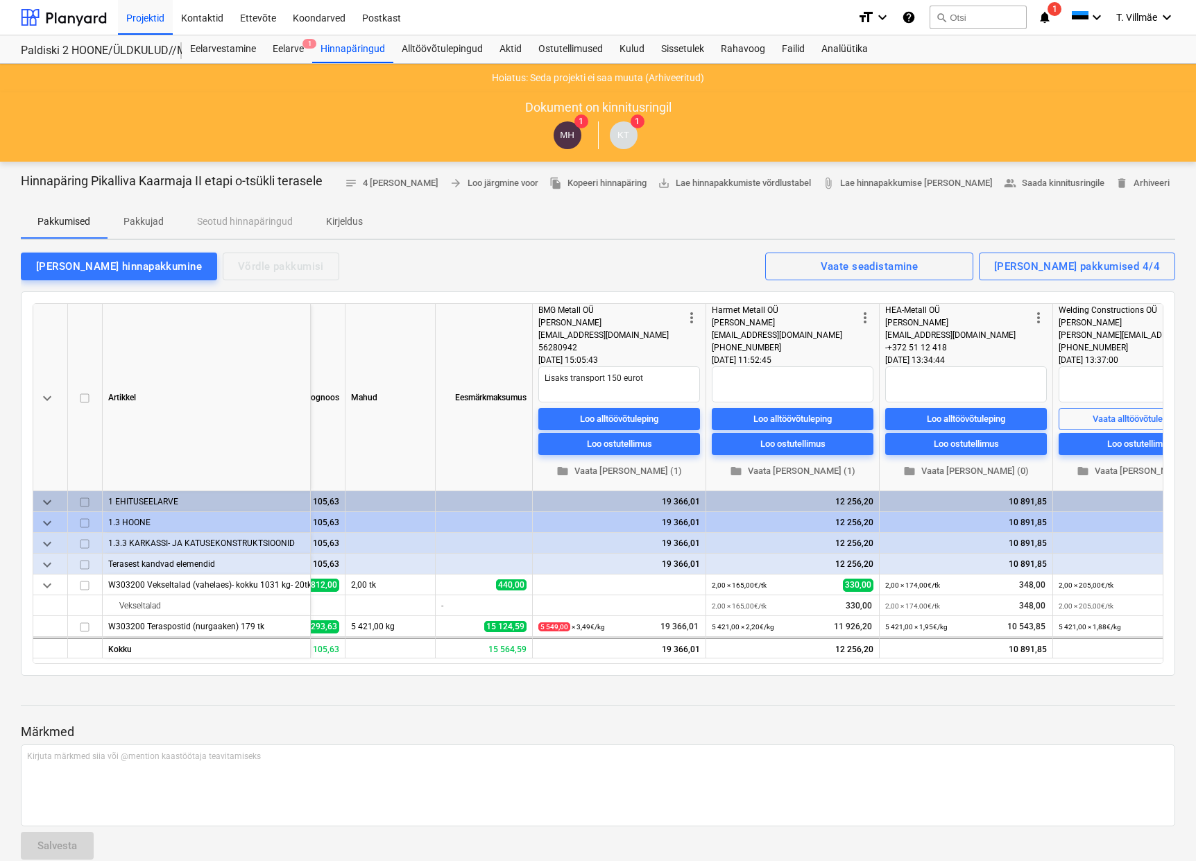
scroll to position [0, 203]
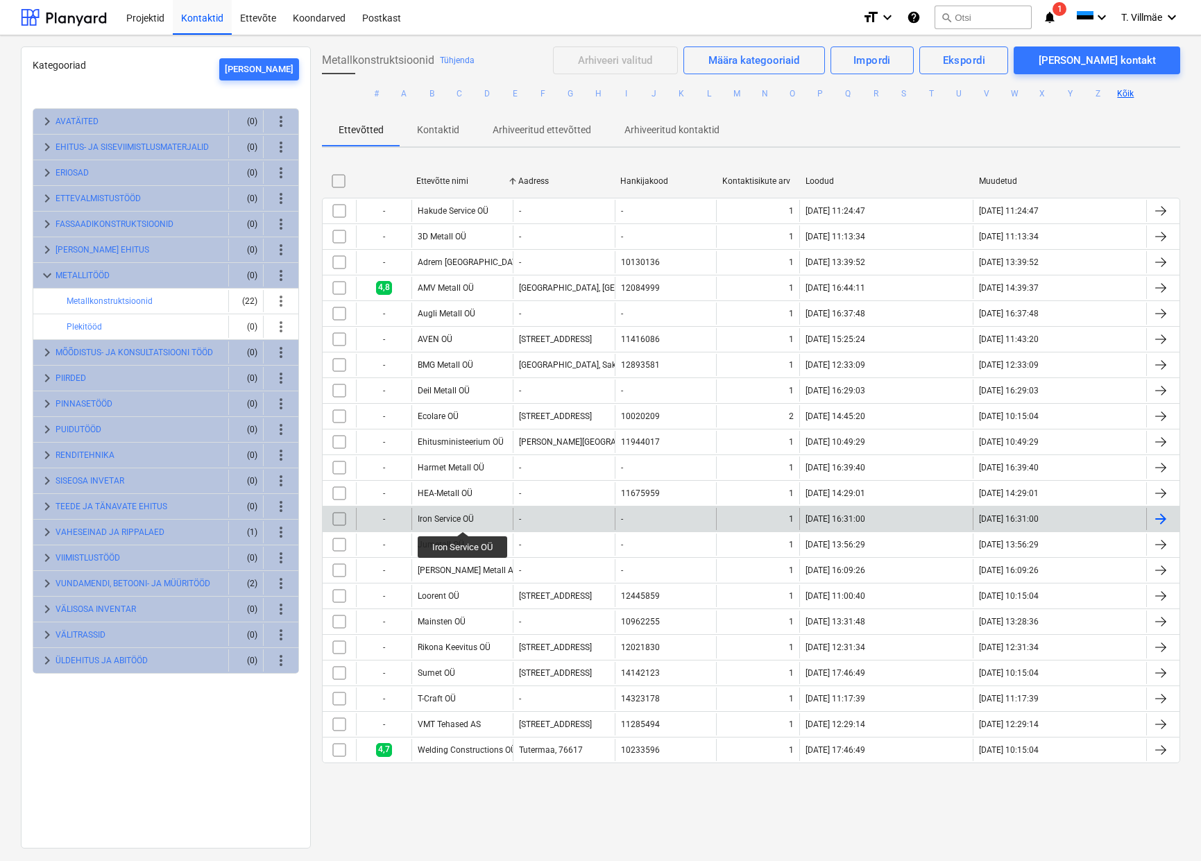
click at [463, 519] on div "Iron Service OÜ" at bounding box center [446, 519] width 56 height 10
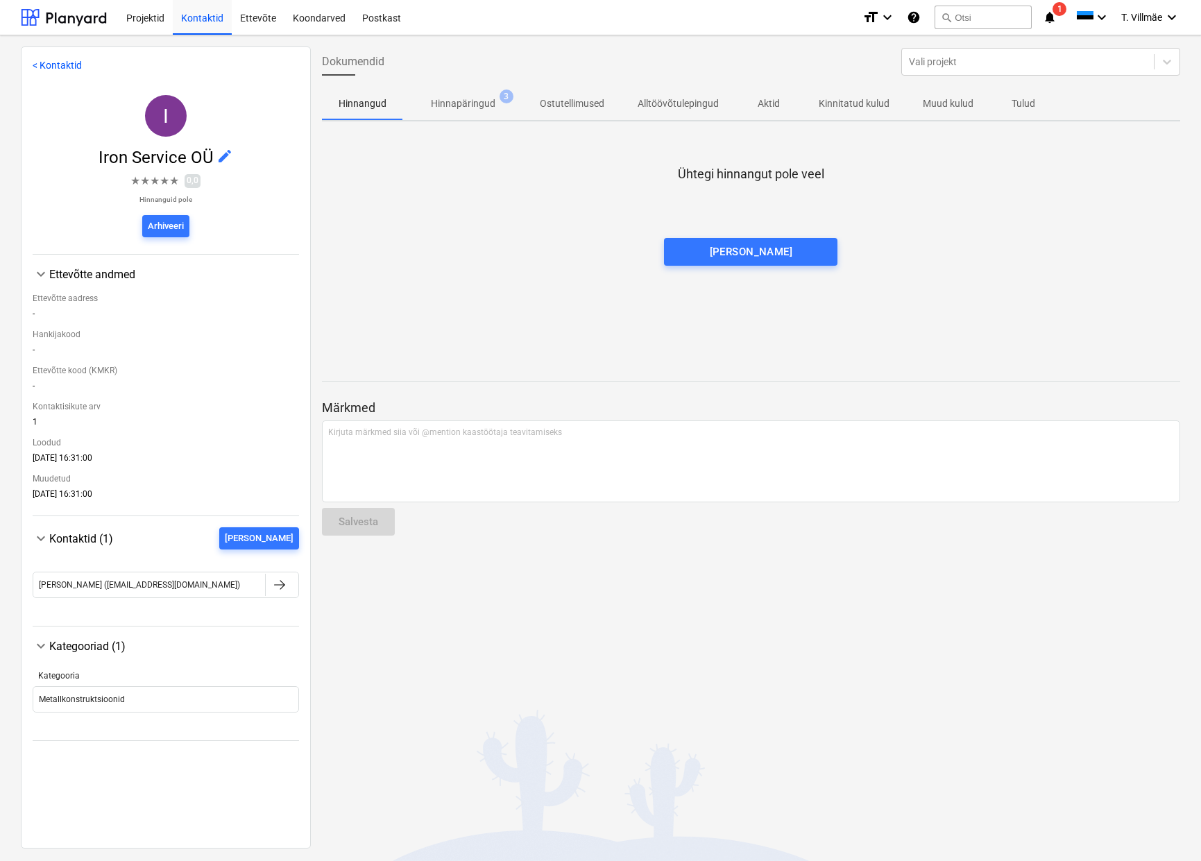
click at [461, 104] on p "Hinnapäringud" at bounding box center [463, 103] width 65 height 15
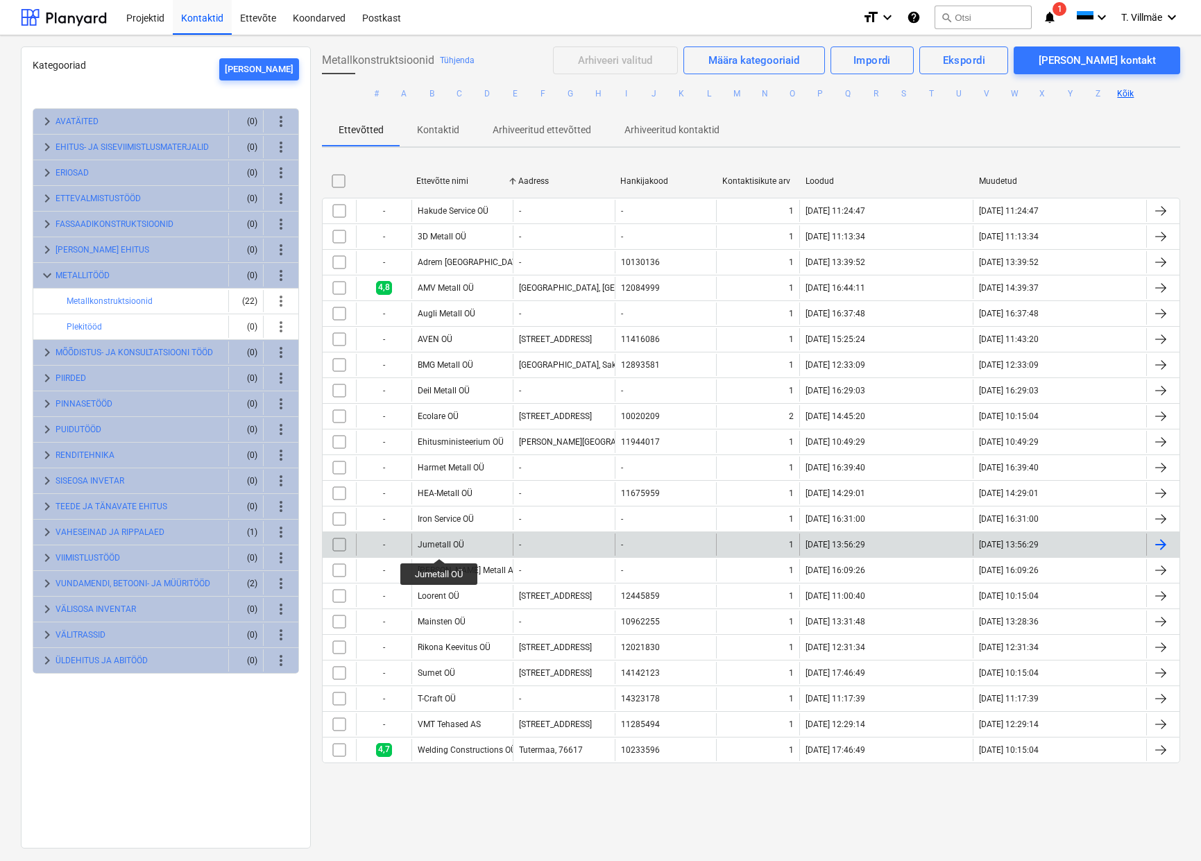
click at [439, 546] on div "Jumetall OÜ" at bounding box center [441, 545] width 46 height 10
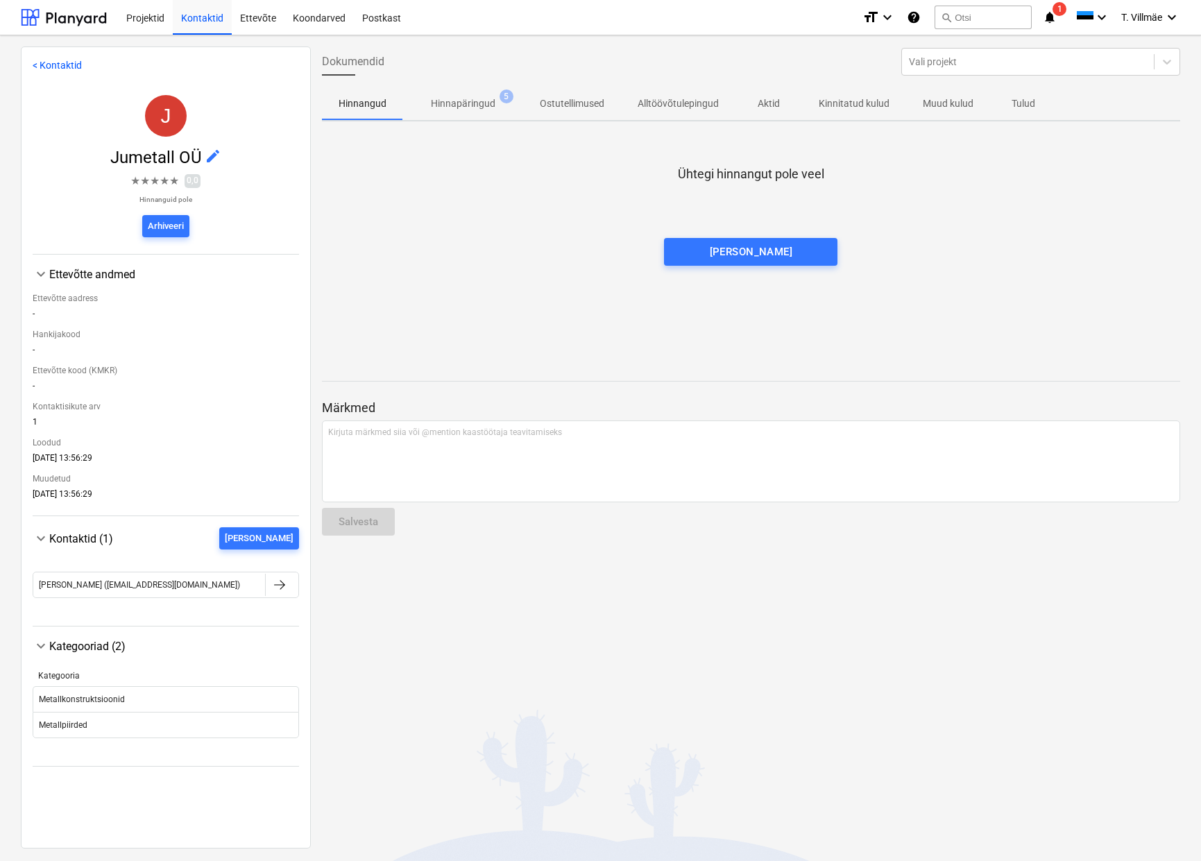
click at [461, 101] on p "Hinnapäringud" at bounding box center [463, 103] width 65 height 15
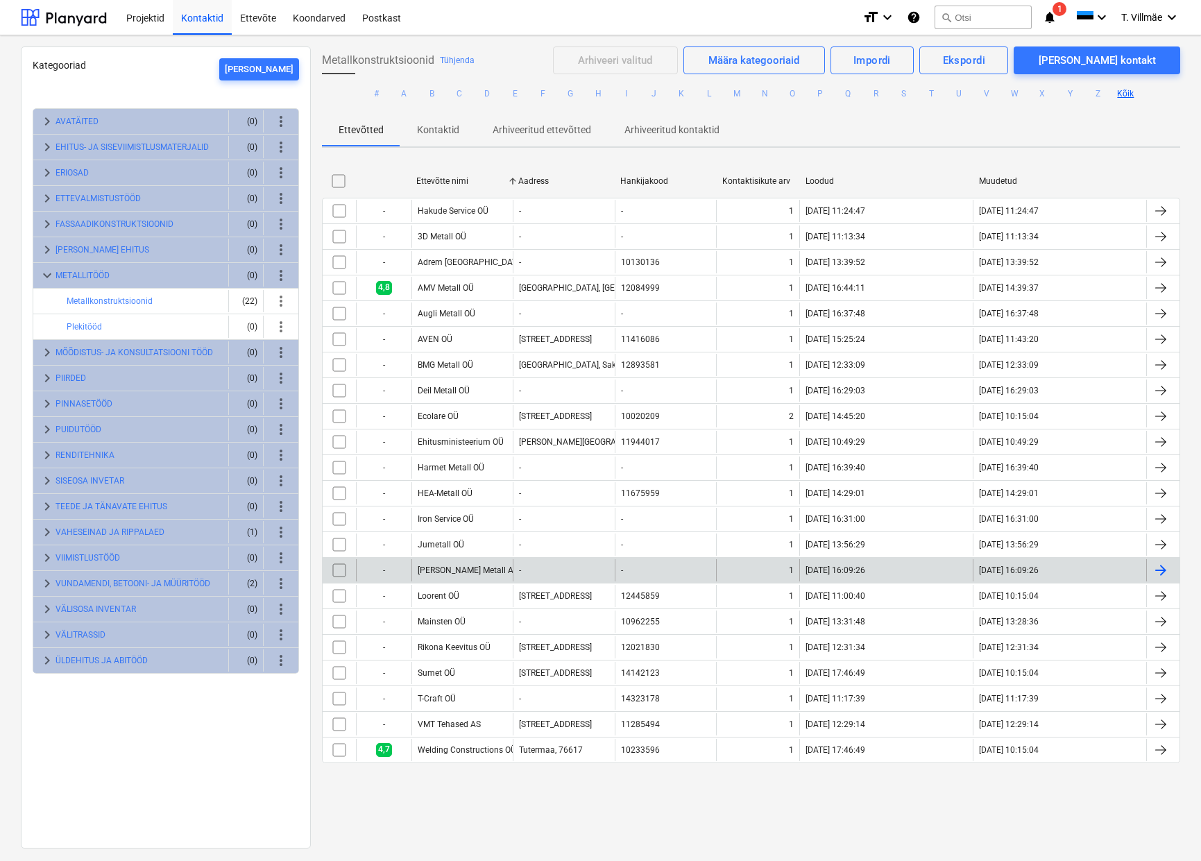
click at [459, 570] on div "Kane Metall AS" at bounding box center [468, 570] width 101 height 10
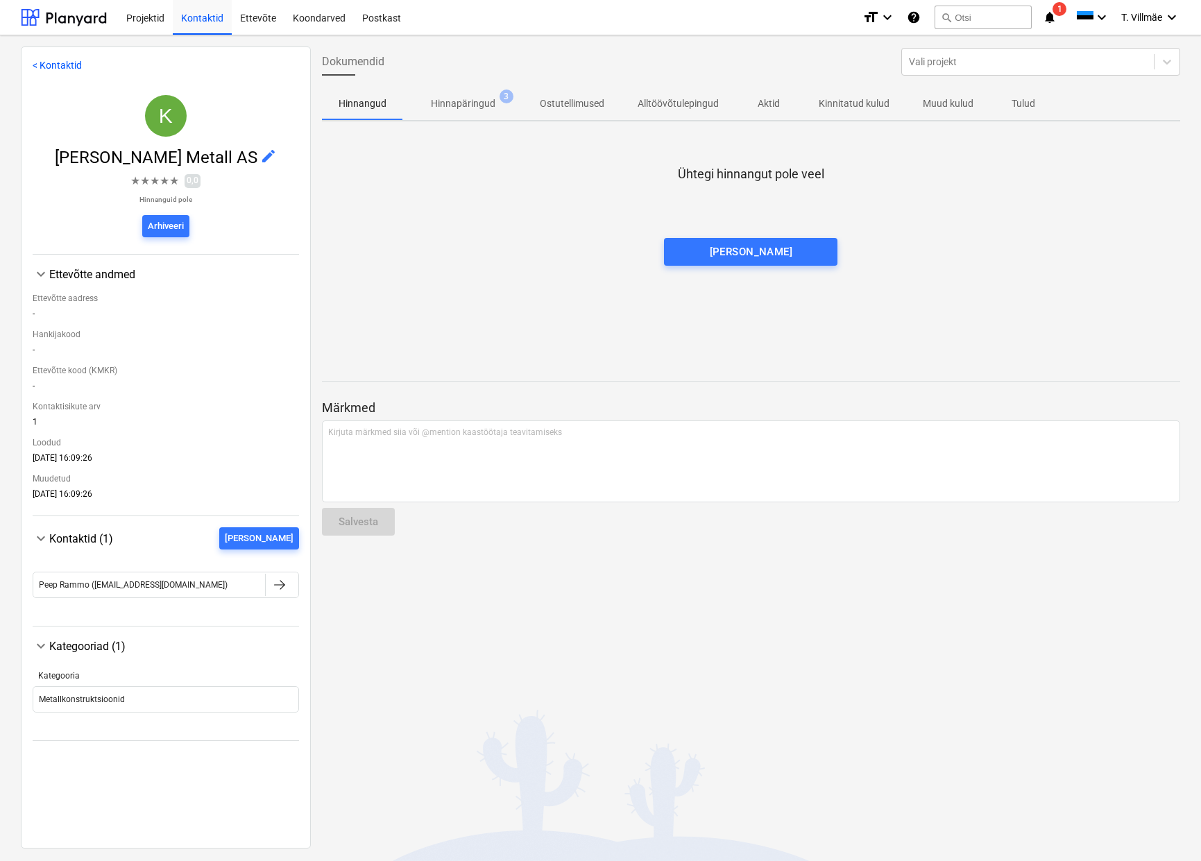
click at [468, 108] on p "Hinnapäringud" at bounding box center [463, 103] width 65 height 15
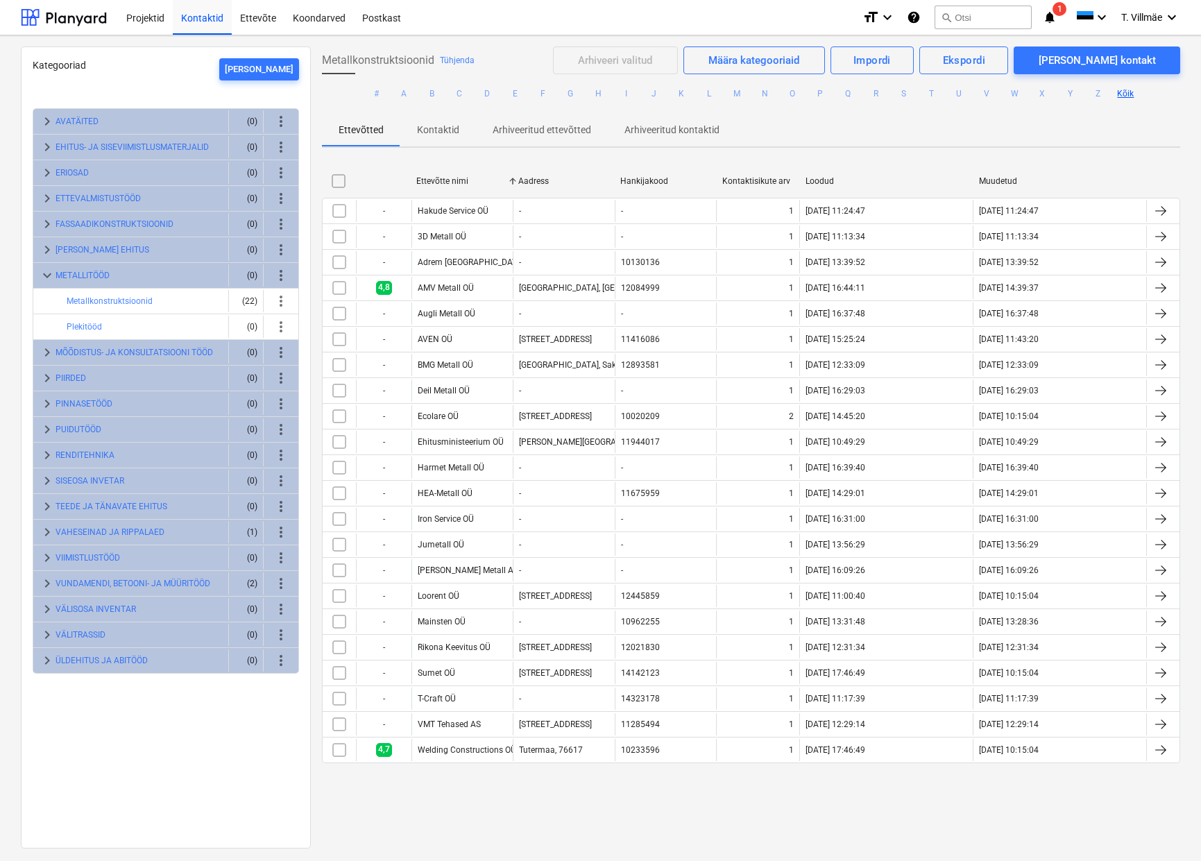
click at [454, 593] on div "Loorent OÜ" at bounding box center [439, 596] width 42 height 10
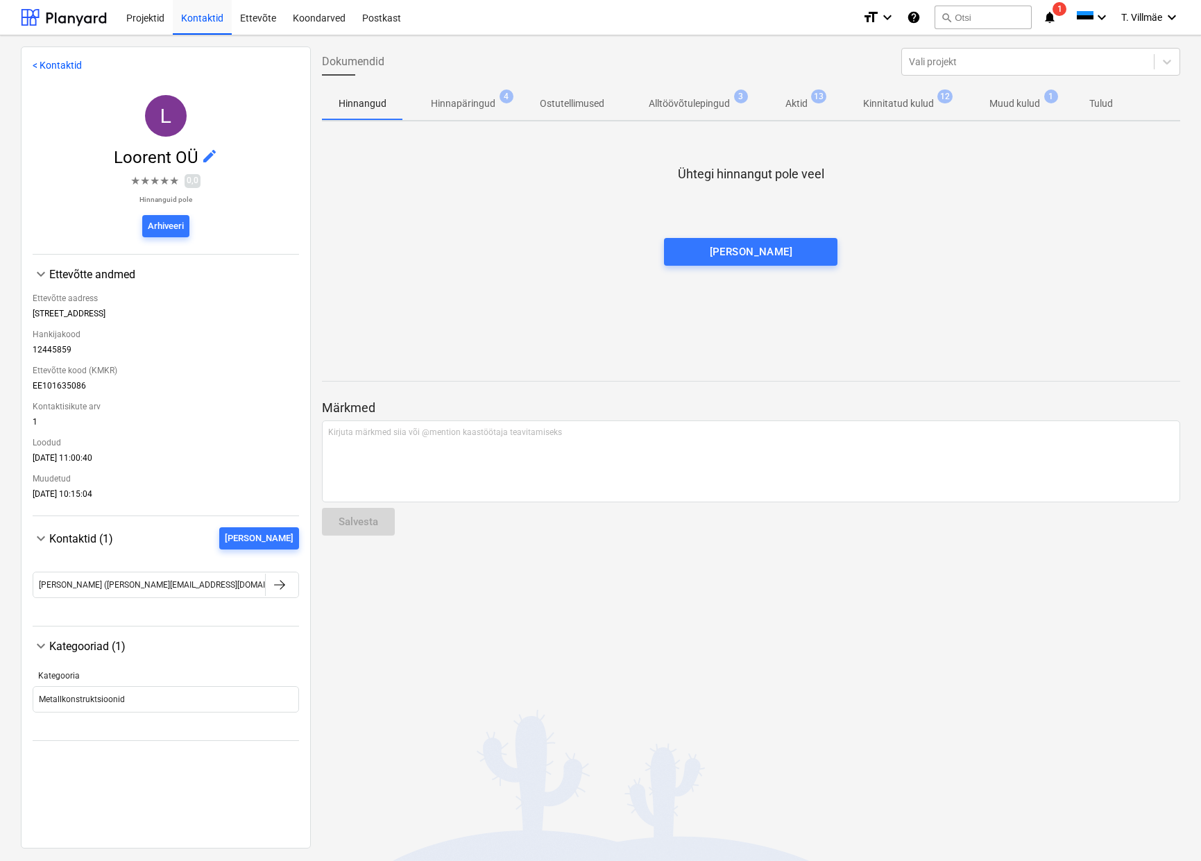
click at [465, 104] on p "Hinnapäringud" at bounding box center [463, 103] width 65 height 15
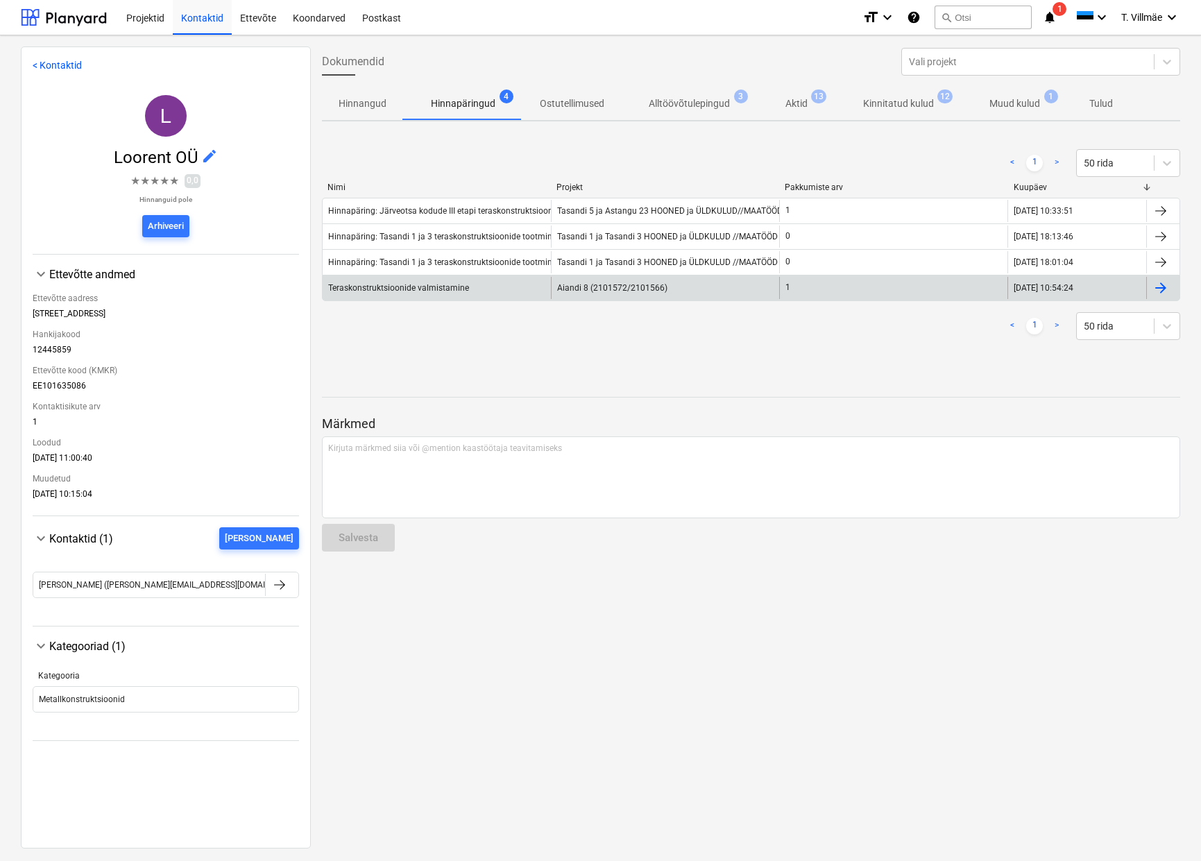
click at [455, 277] on div "Teraskonstruktsioonide valmistamine" at bounding box center [437, 288] width 228 height 22
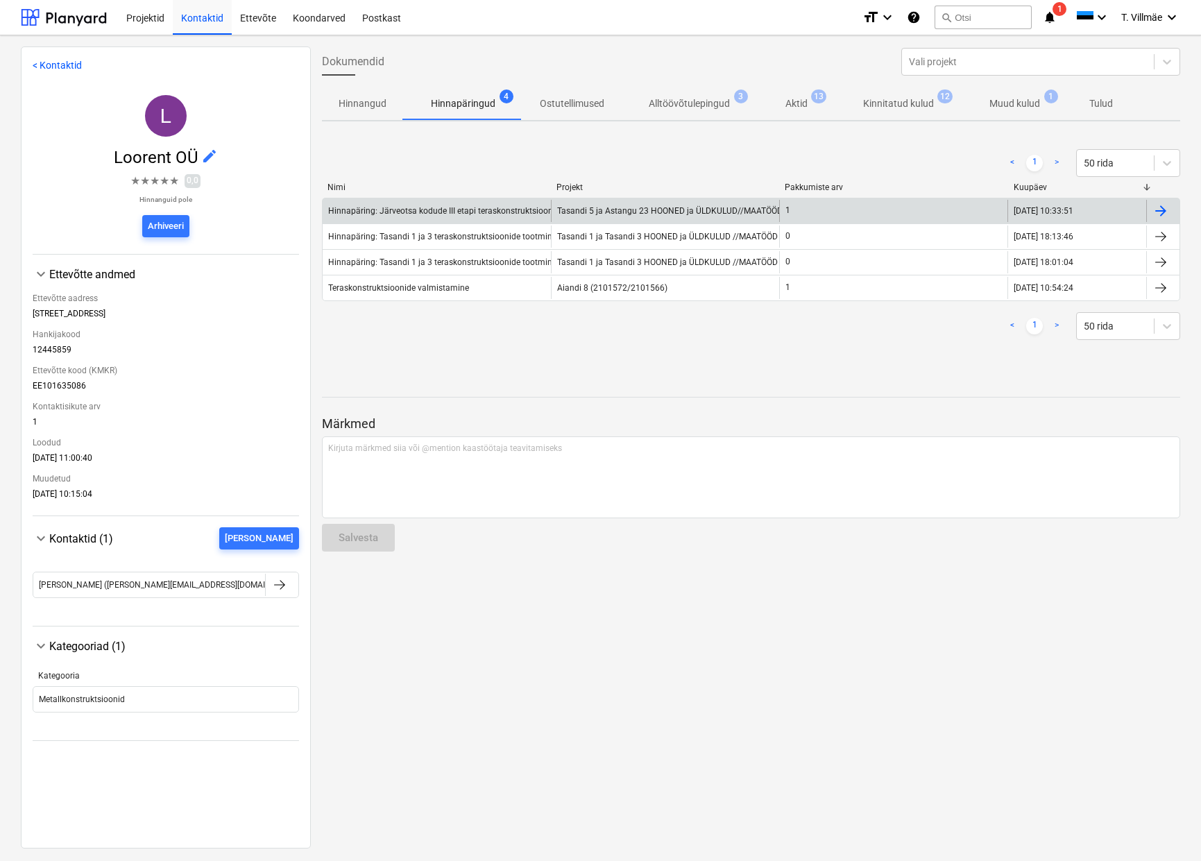
click at [410, 211] on div "Hinnapäring: Järveotsa kodude III etapi teraskonstruktsioonide tootmine ja tarne" at bounding box center [496, 211] width 337 height 10
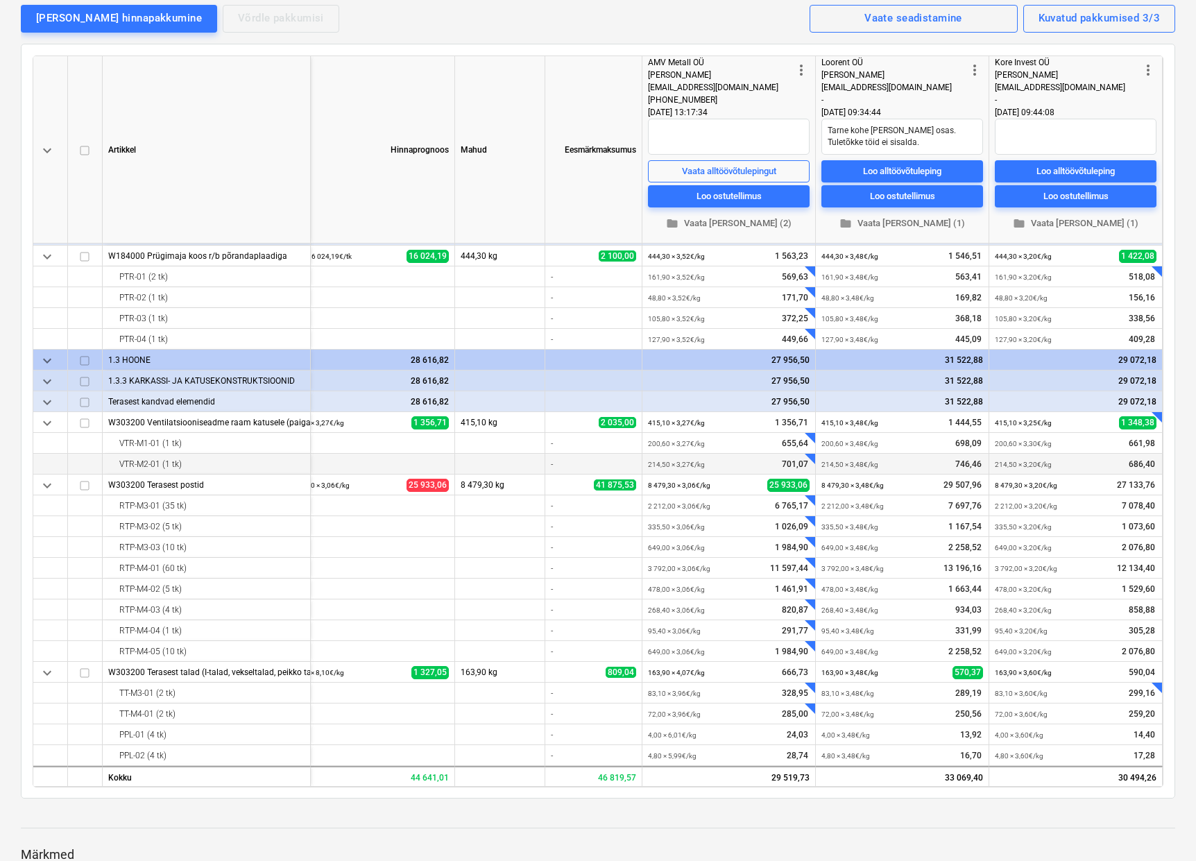
scroll to position [208, 0]
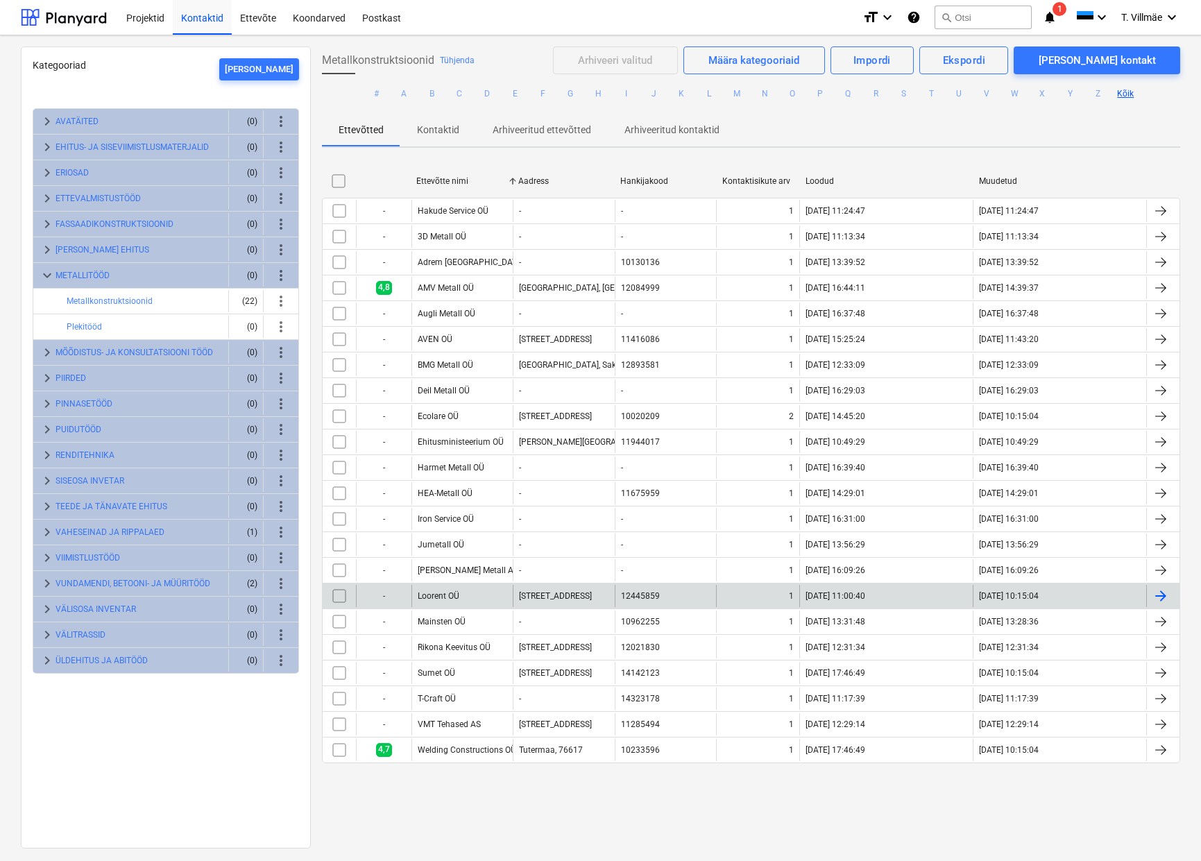
click at [461, 596] on div "Loorent OÜ" at bounding box center [461, 596] width 101 height 22
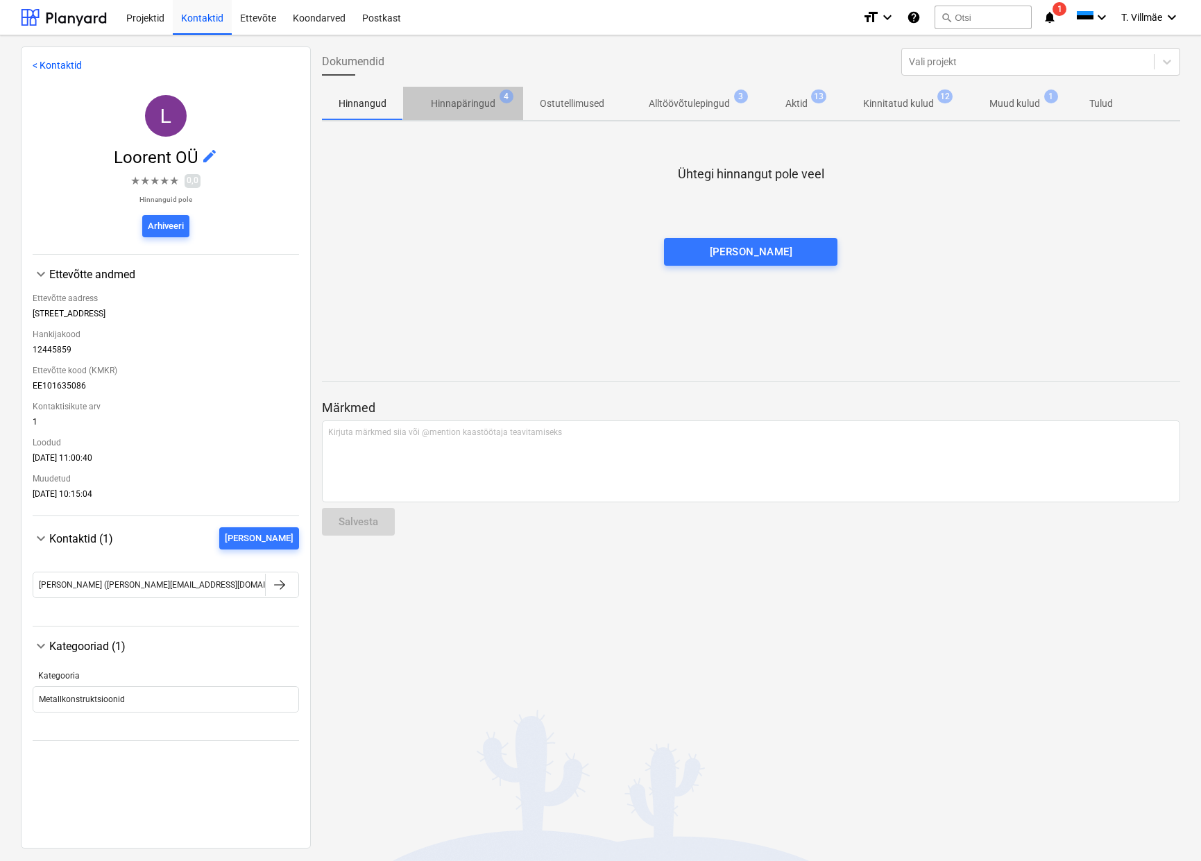
click at [479, 98] on p "Hinnapäringud" at bounding box center [463, 103] width 65 height 15
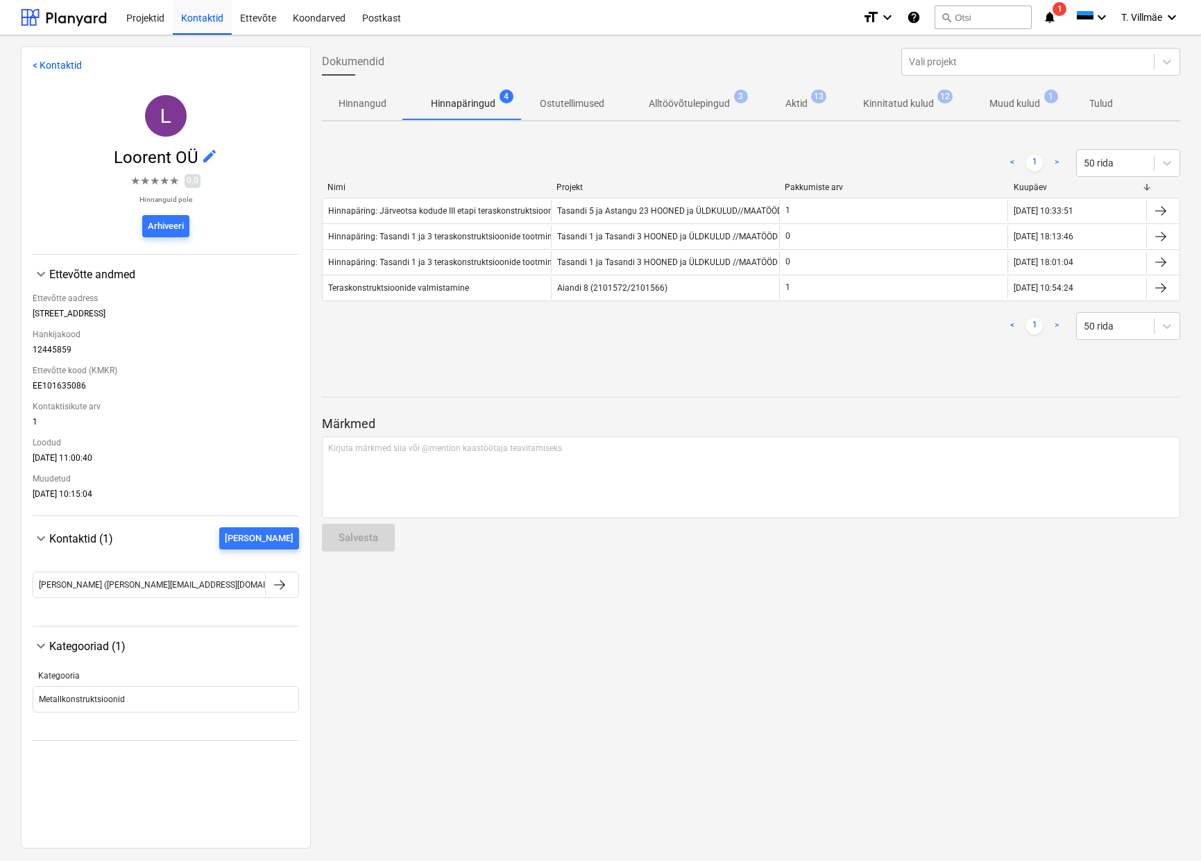
click at [474, 96] on span "Hinnapäringud 4" at bounding box center [463, 103] width 120 height 25
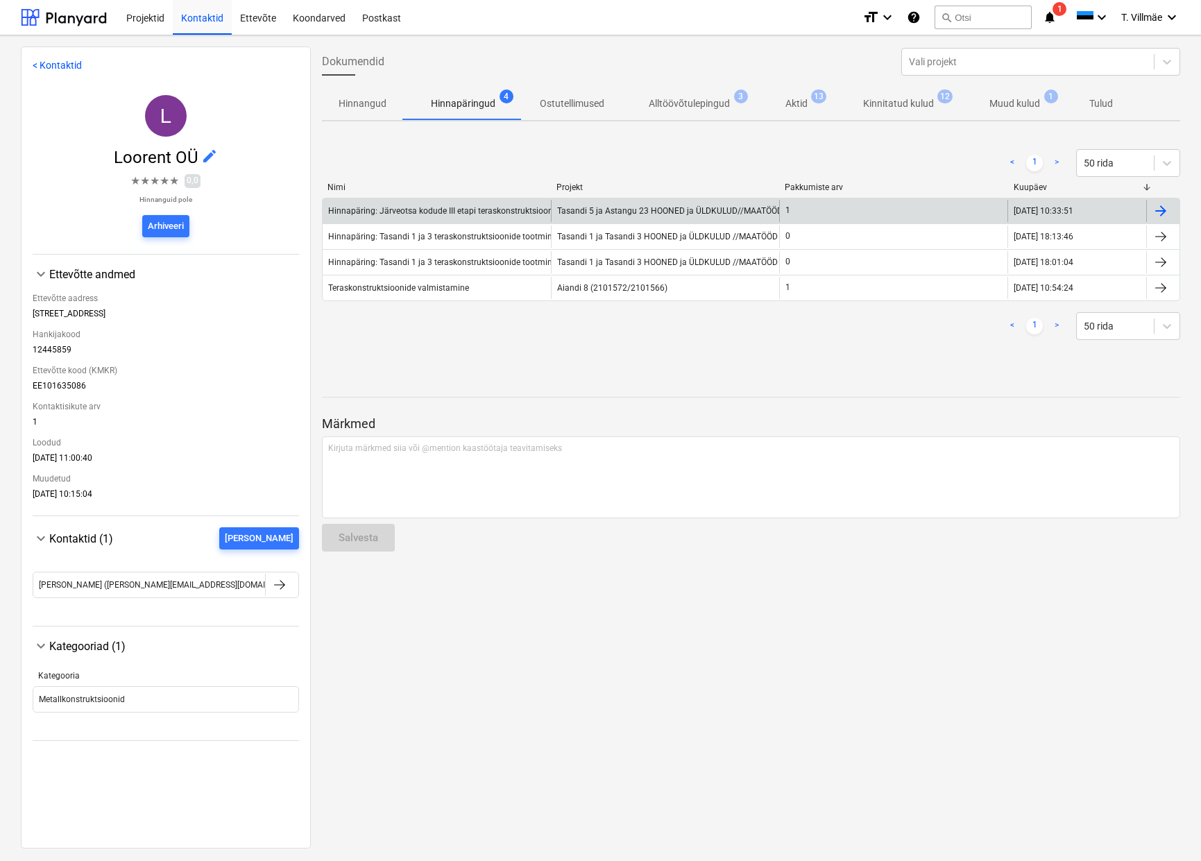
click at [452, 208] on div "Hinnapäring: Järveotsa kodude III etapi teraskonstruktsioonide tootmine ja tarne" at bounding box center [496, 211] width 337 height 10
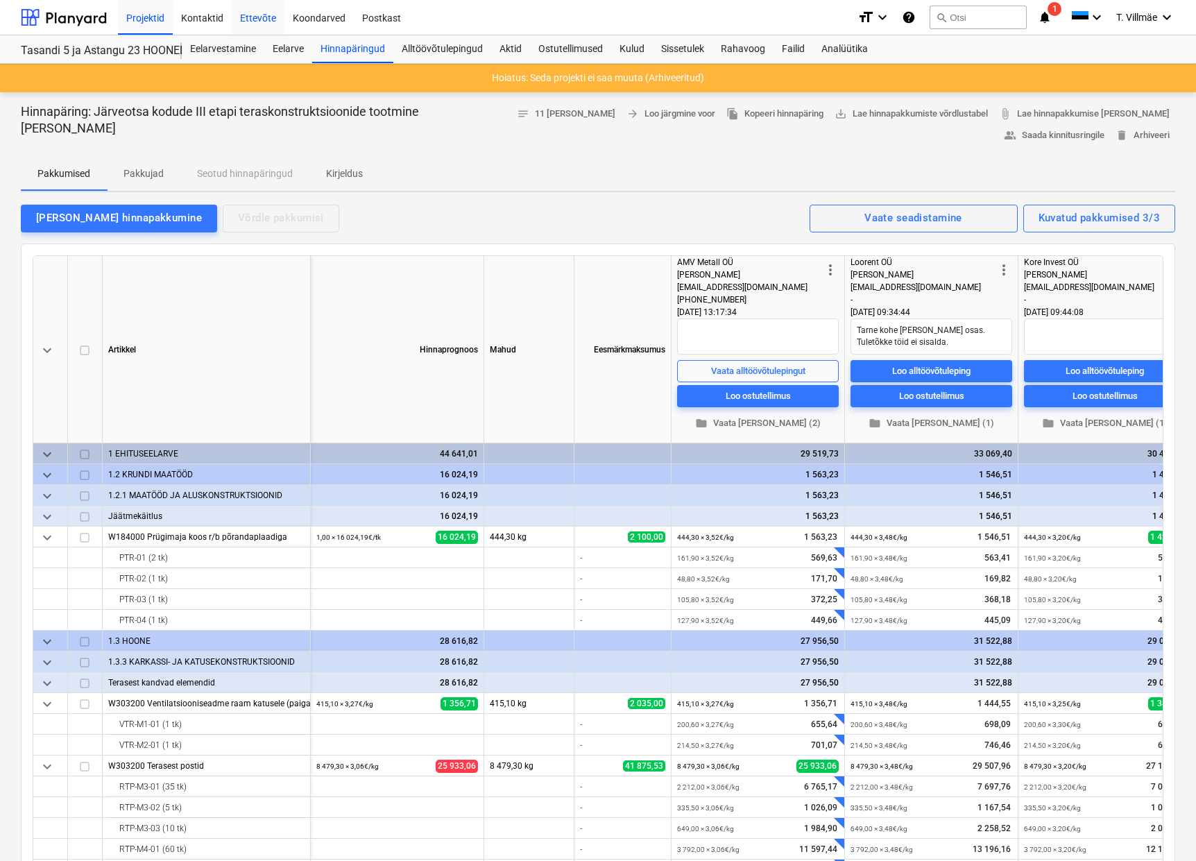
type textarea "x"
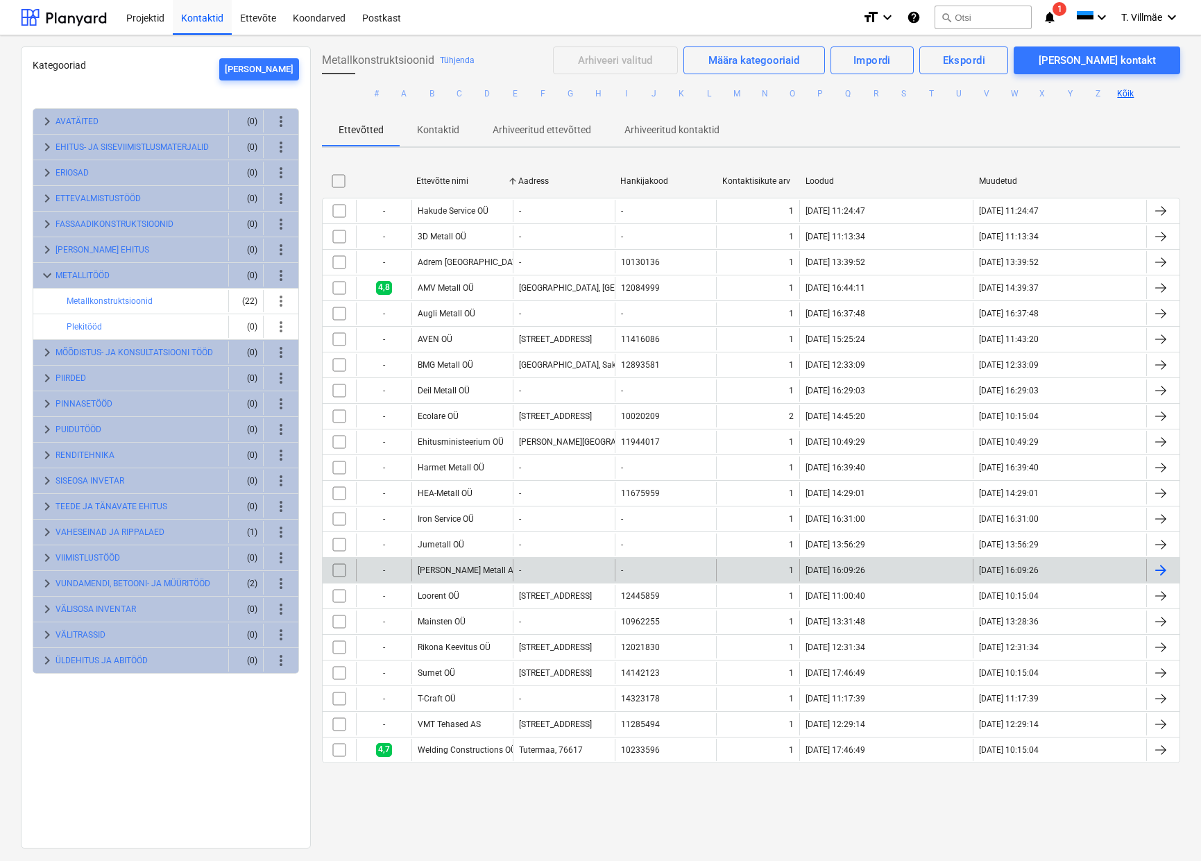
click at [451, 576] on div "Kane Metall AS" at bounding box center [461, 570] width 101 height 22
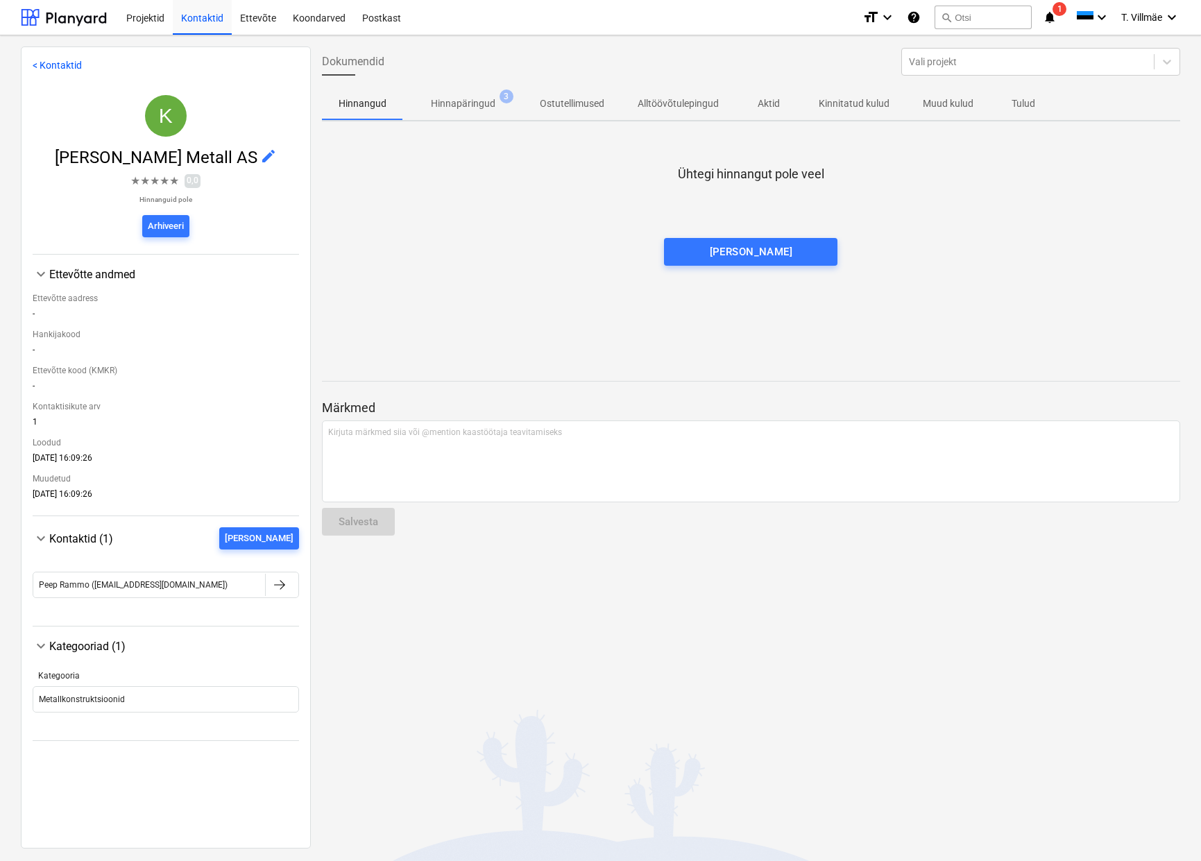
click at [458, 105] on p "Hinnapäringud" at bounding box center [463, 103] width 65 height 15
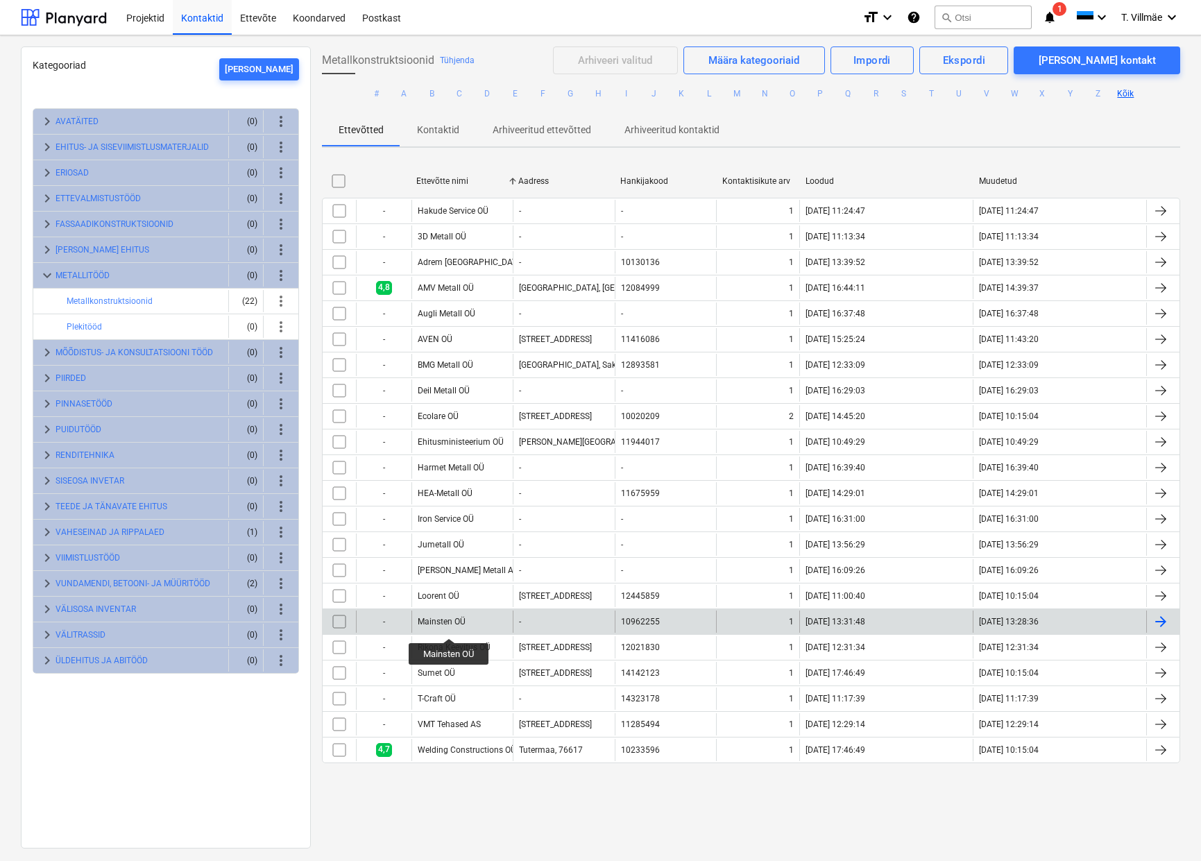
click at [449, 626] on div "Mainsten OÜ" at bounding box center [442, 622] width 48 height 10
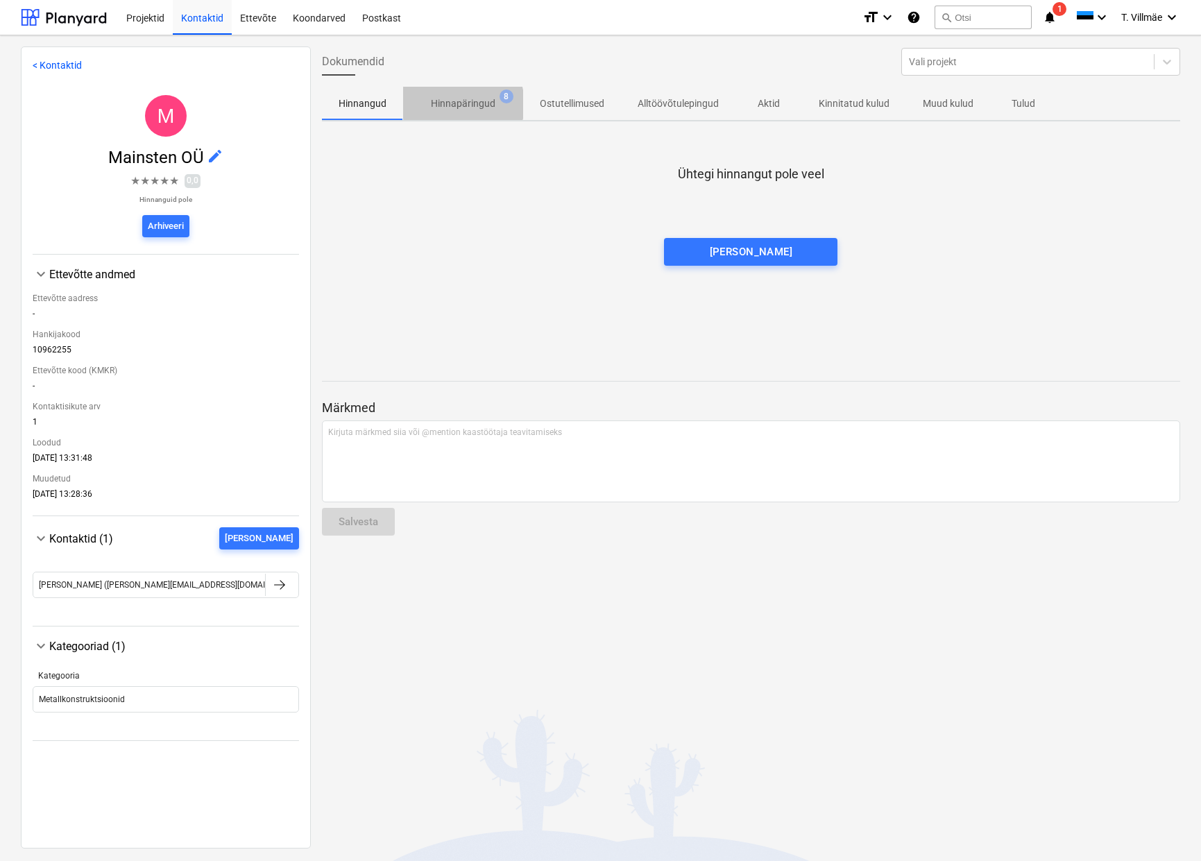
click at [456, 104] on p "Hinnapäringud" at bounding box center [463, 103] width 65 height 15
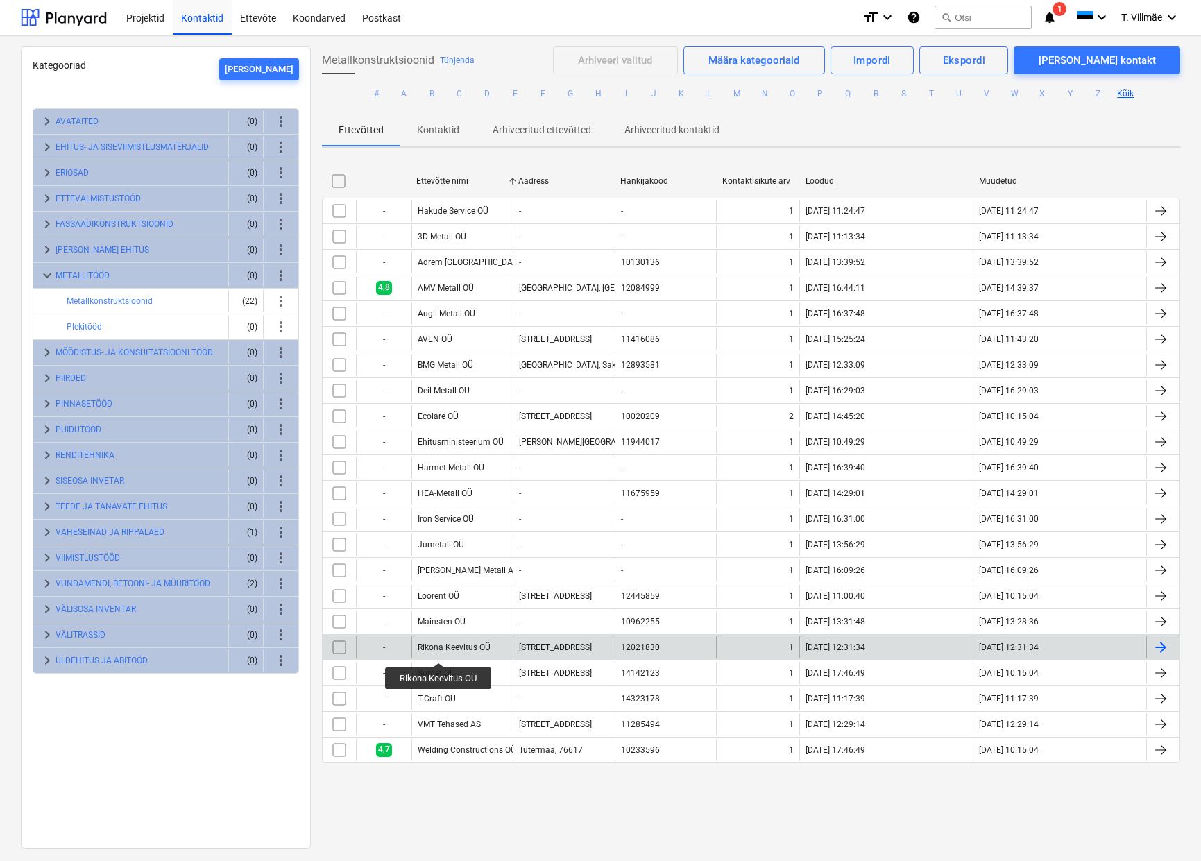
click at [438, 650] on div "Rikona Keevitus OÜ" at bounding box center [454, 647] width 73 height 10
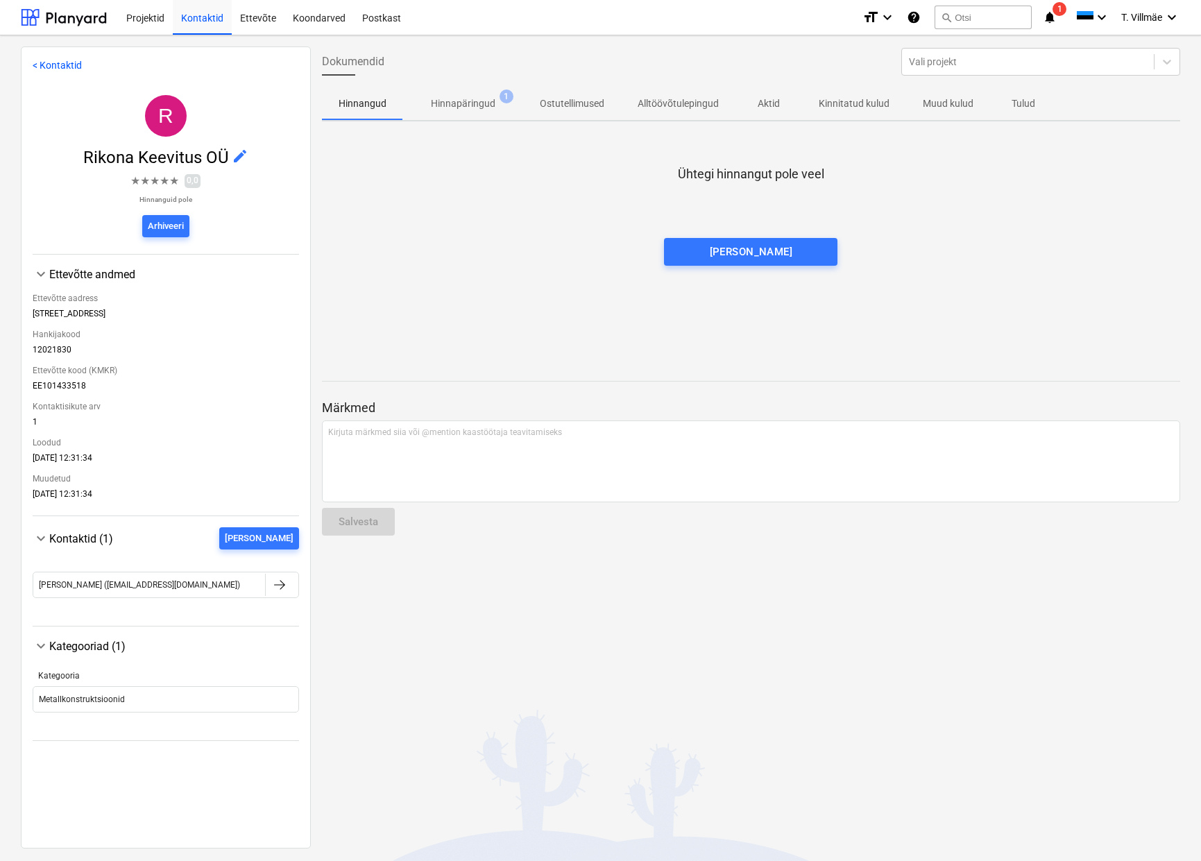
click at [466, 109] on p "Hinnapäringud" at bounding box center [463, 103] width 65 height 15
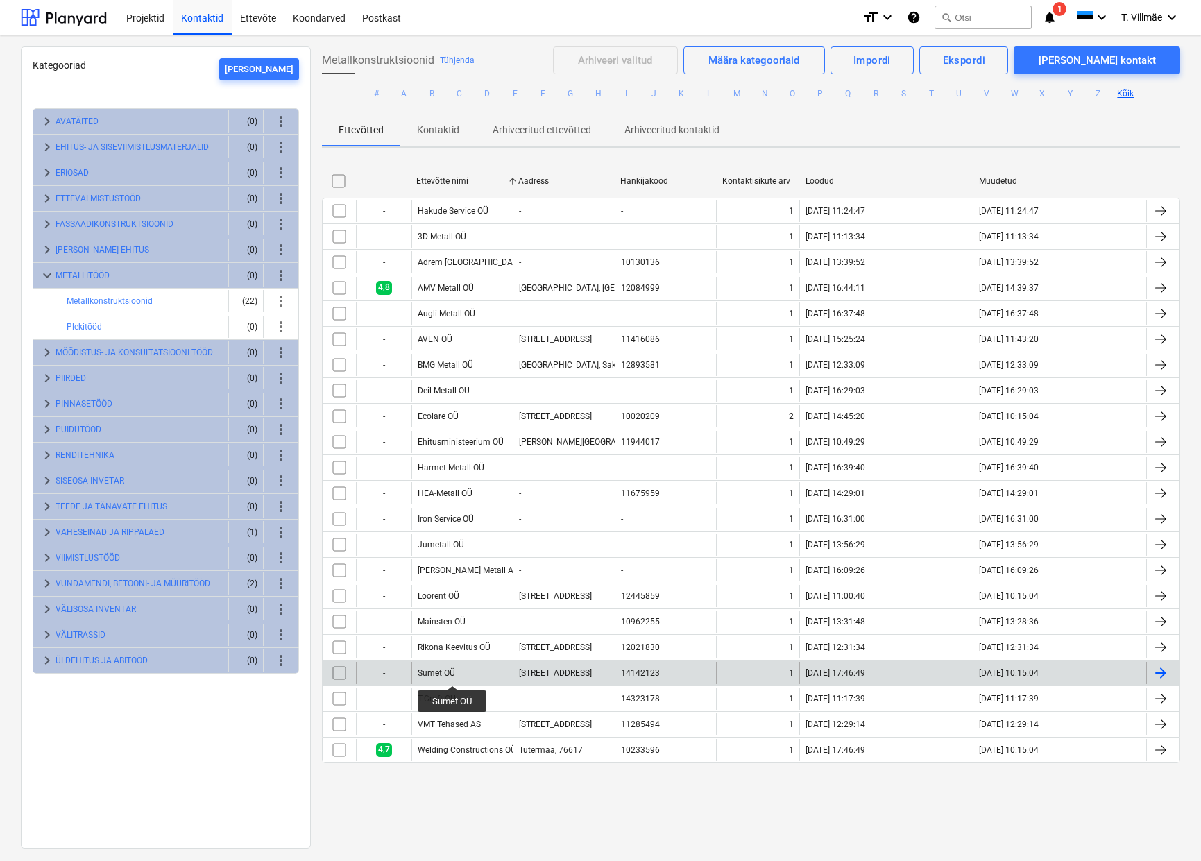
click at [452, 673] on div "Sumet OÜ" at bounding box center [436, 673] width 37 height 10
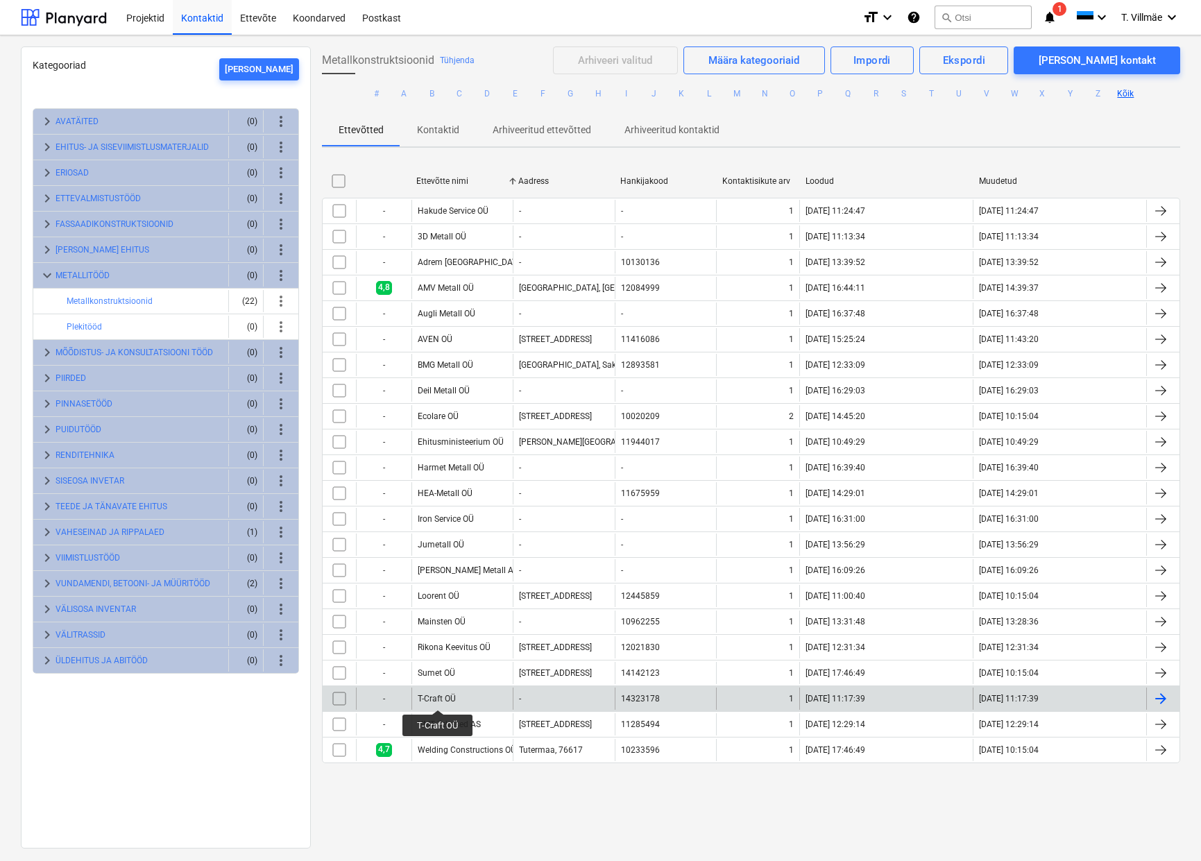
click at [438, 697] on div "T-Craft OÜ" at bounding box center [437, 699] width 38 height 10
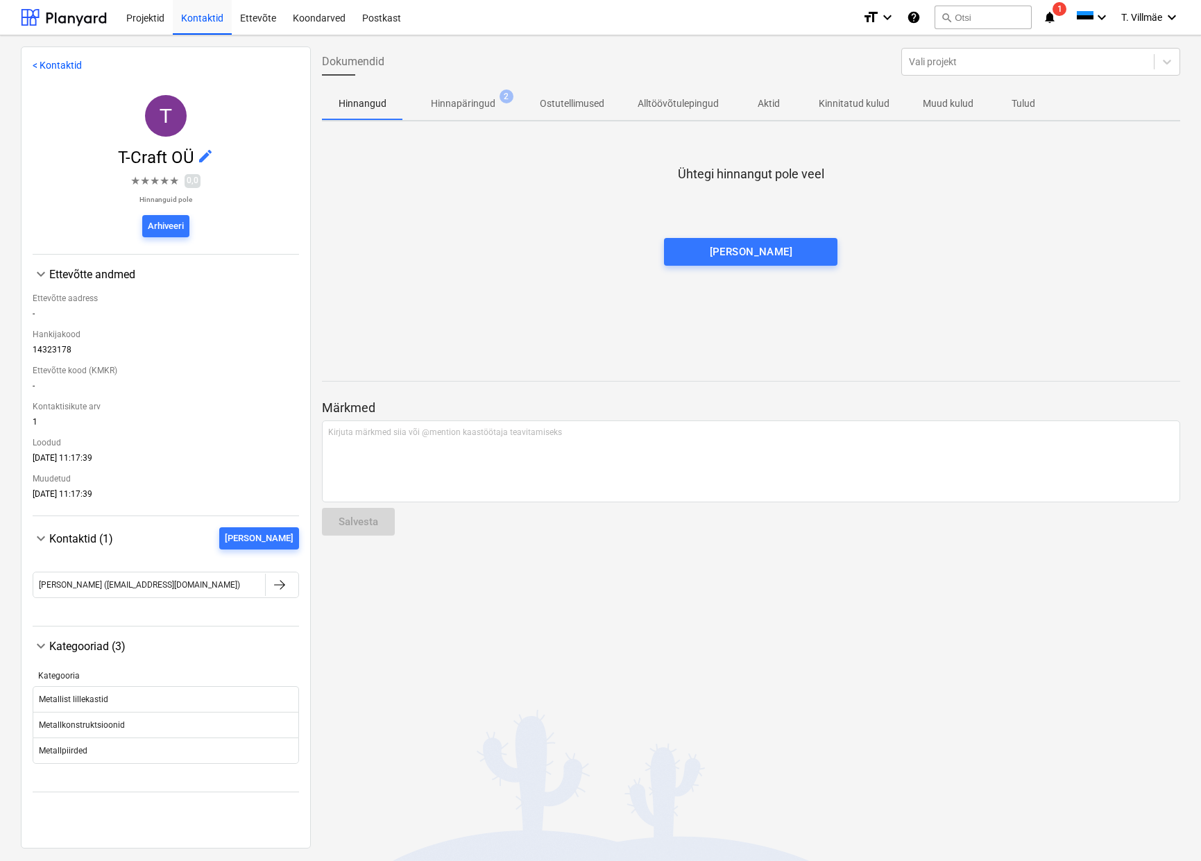
click at [445, 99] on p "Hinnapäringud" at bounding box center [463, 103] width 65 height 15
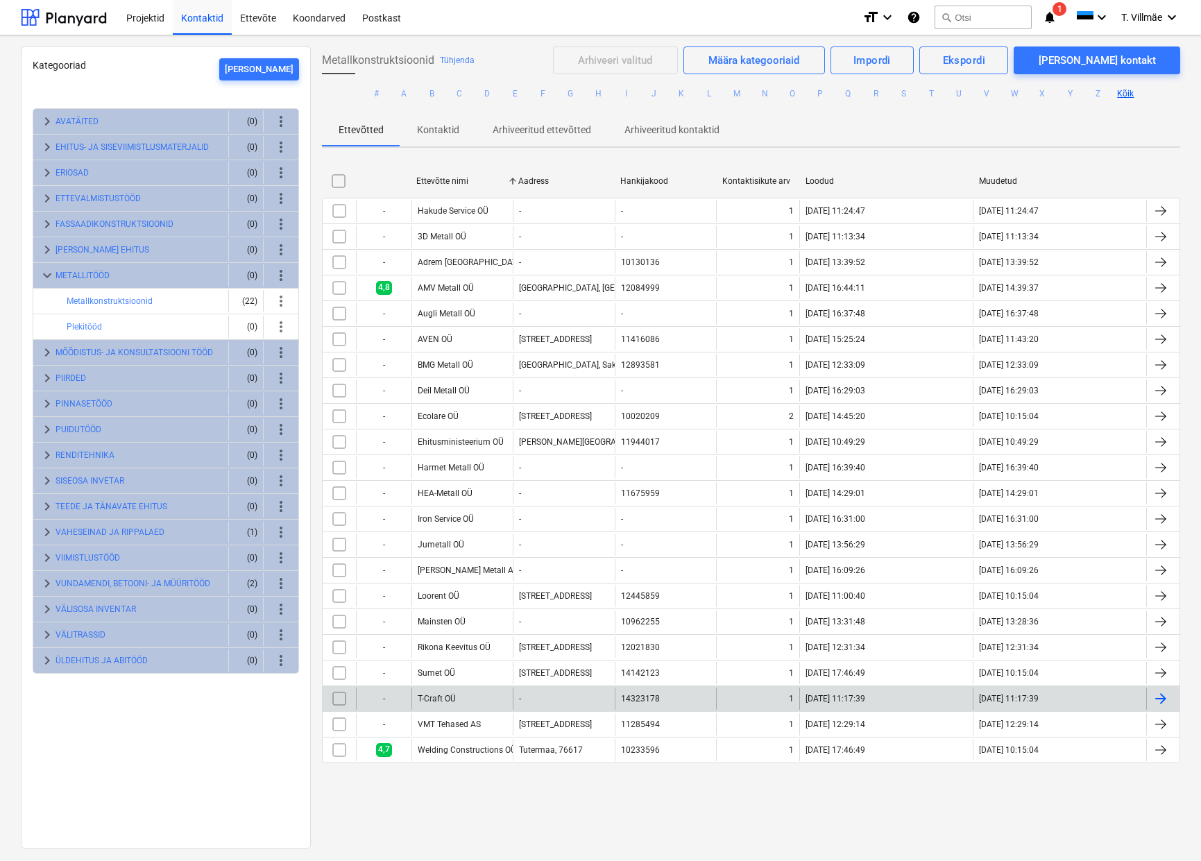
click at [457, 702] on div "T-Craft OÜ" at bounding box center [461, 698] width 101 height 22
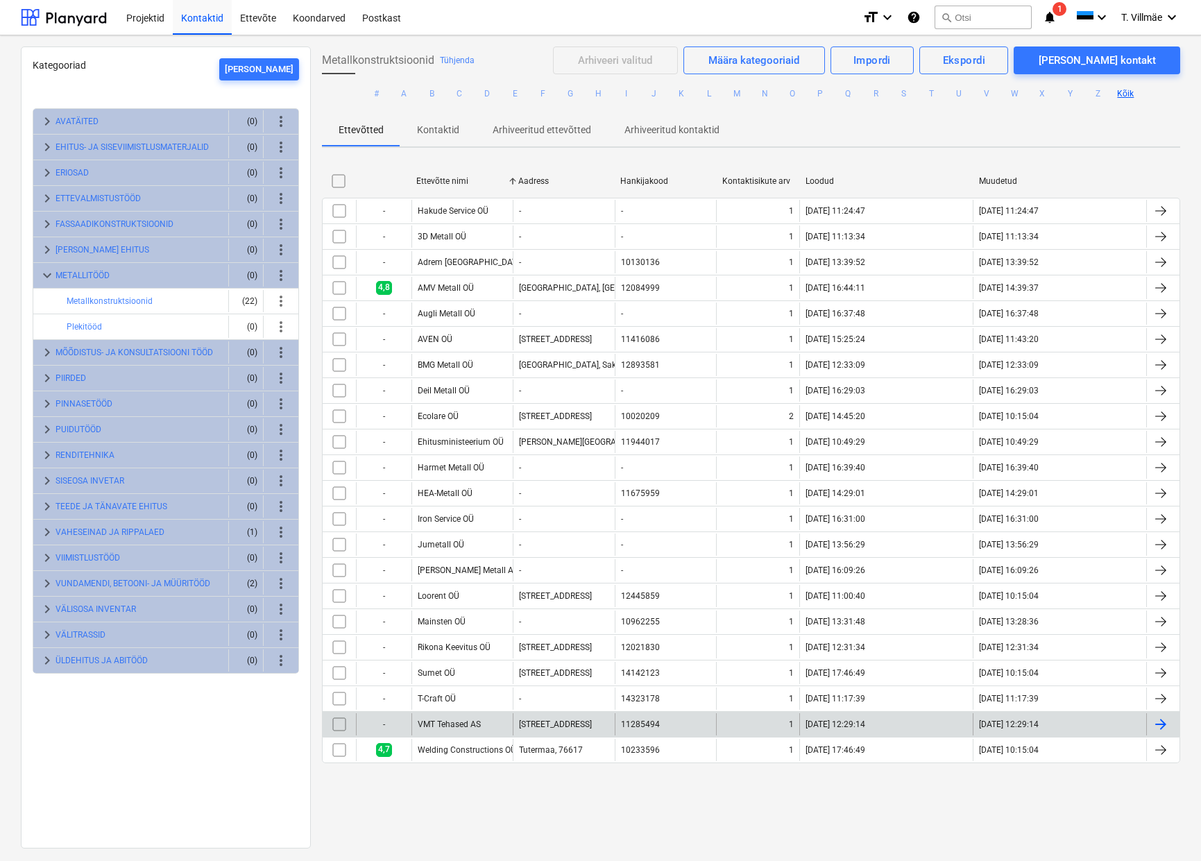
click at [440, 723] on div "VMT Tehased AS" at bounding box center [449, 724] width 63 height 10
